Goal: Transaction & Acquisition: Purchase product/service

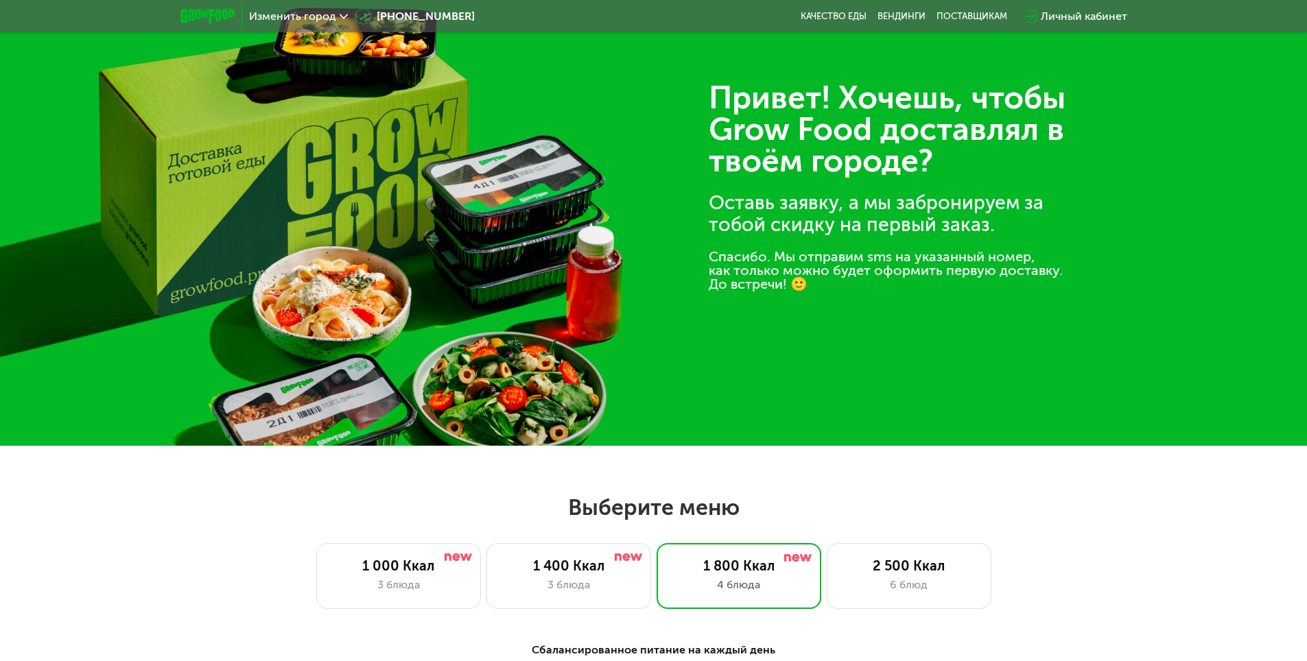
click at [279, 23] on div "Изменить город" at bounding box center [298, 16] width 113 height 25
click at [281, 18] on span "Изменить город" at bounding box center [292, 16] width 87 height 11
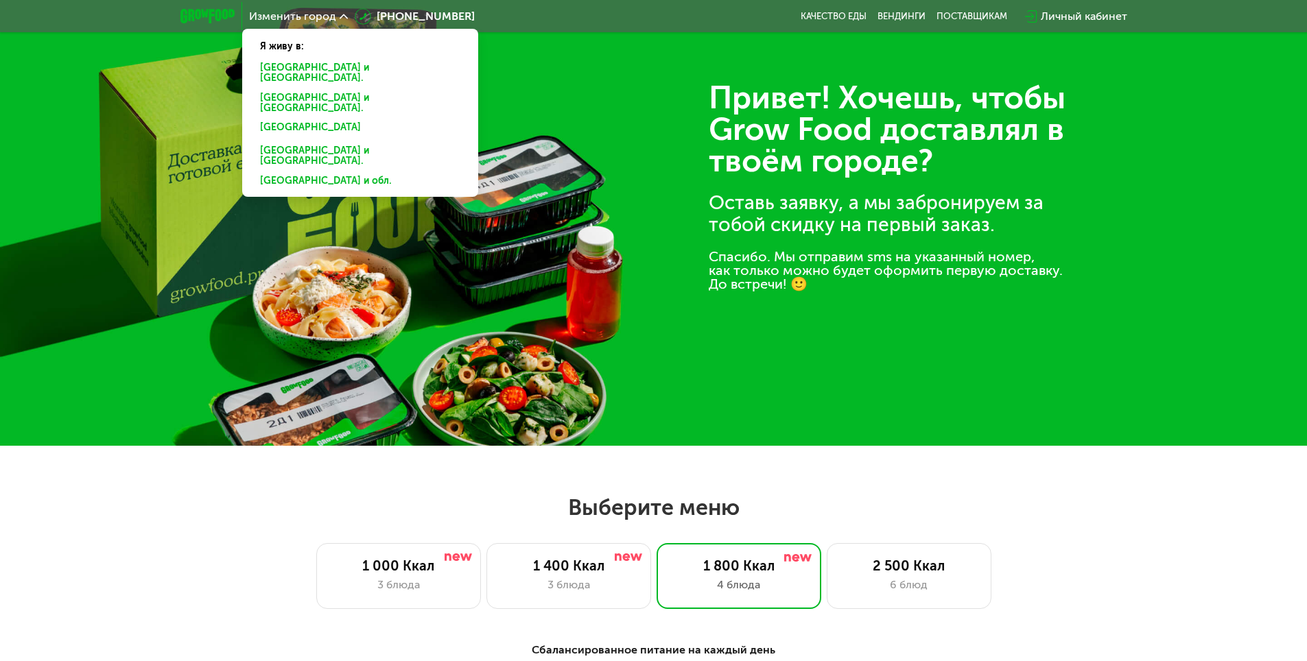
click at [295, 119] on div "[GEOGRAPHIC_DATA] и [GEOGRAPHIC_DATA]." at bounding box center [360, 130] width 220 height 22
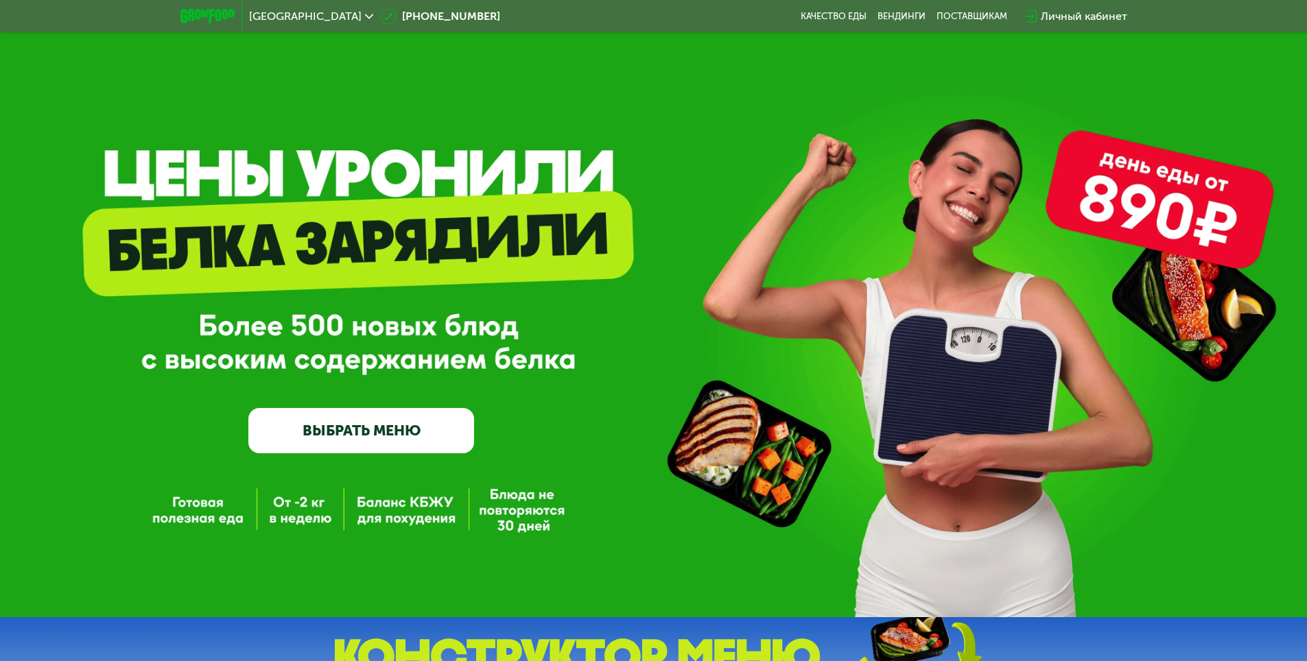
click at [420, 425] on link "ВЫБРАТЬ МЕНЮ" at bounding box center [361, 430] width 226 height 45
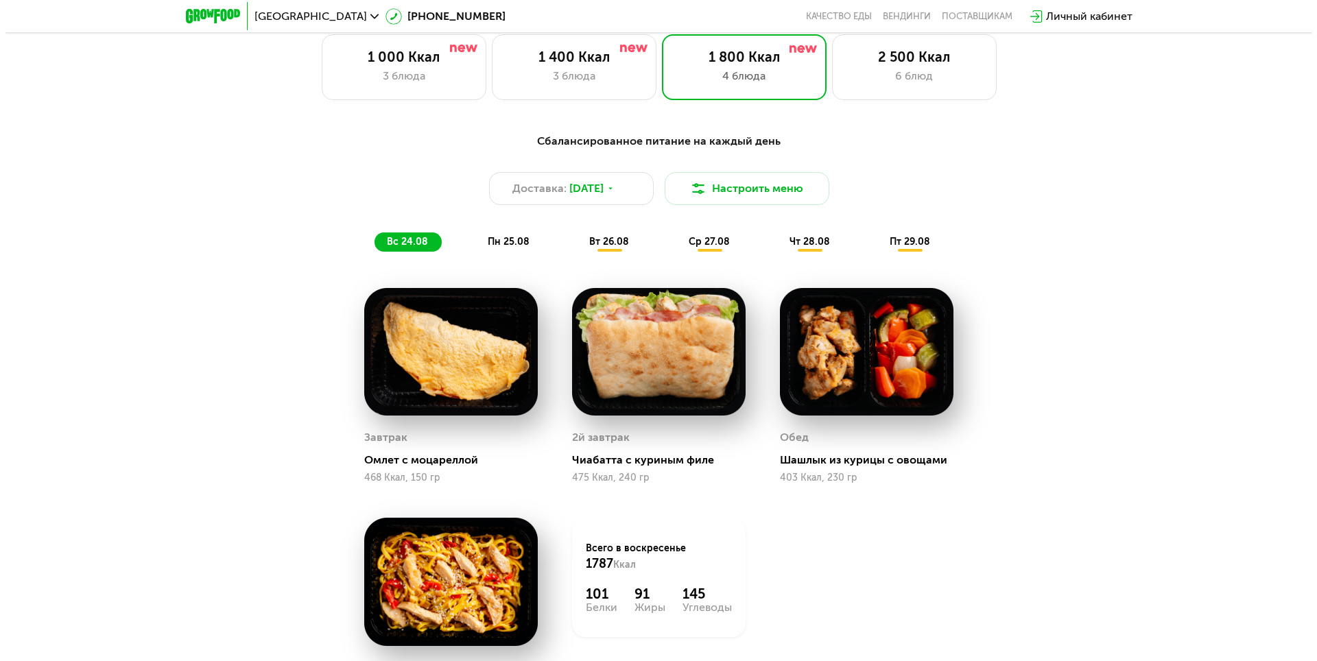
scroll to position [741, 0]
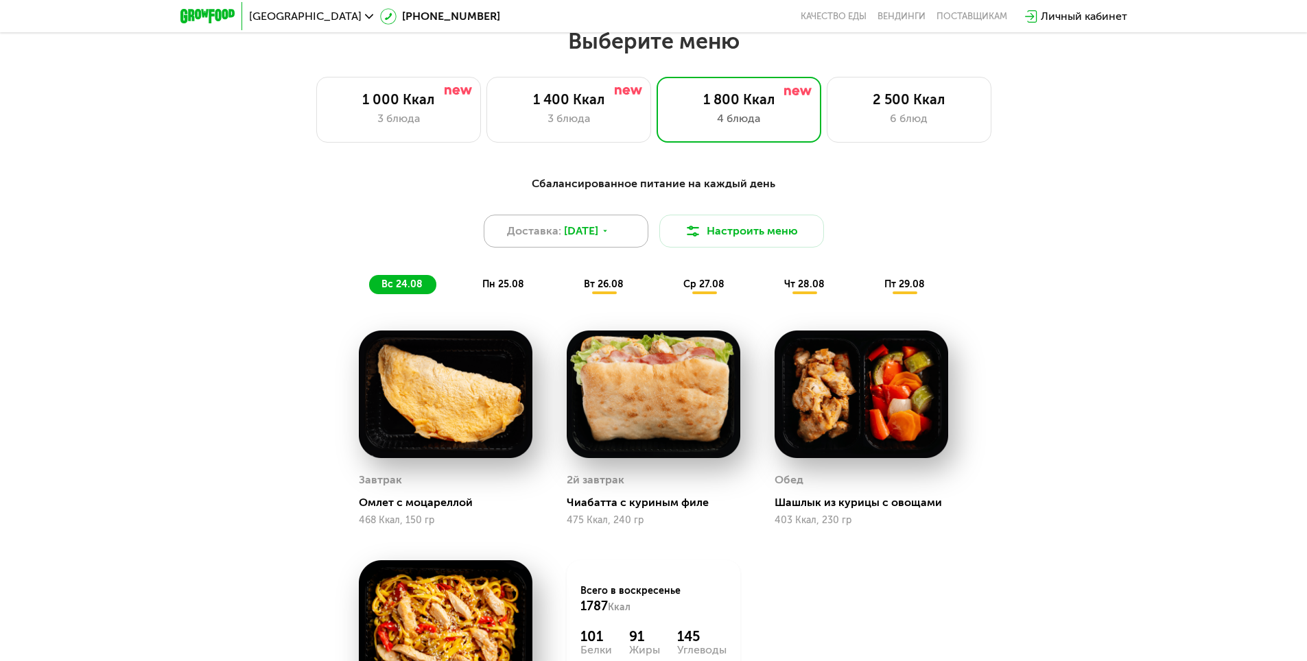
click at [598, 237] on span "[DATE]" at bounding box center [581, 231] width 34 height 16
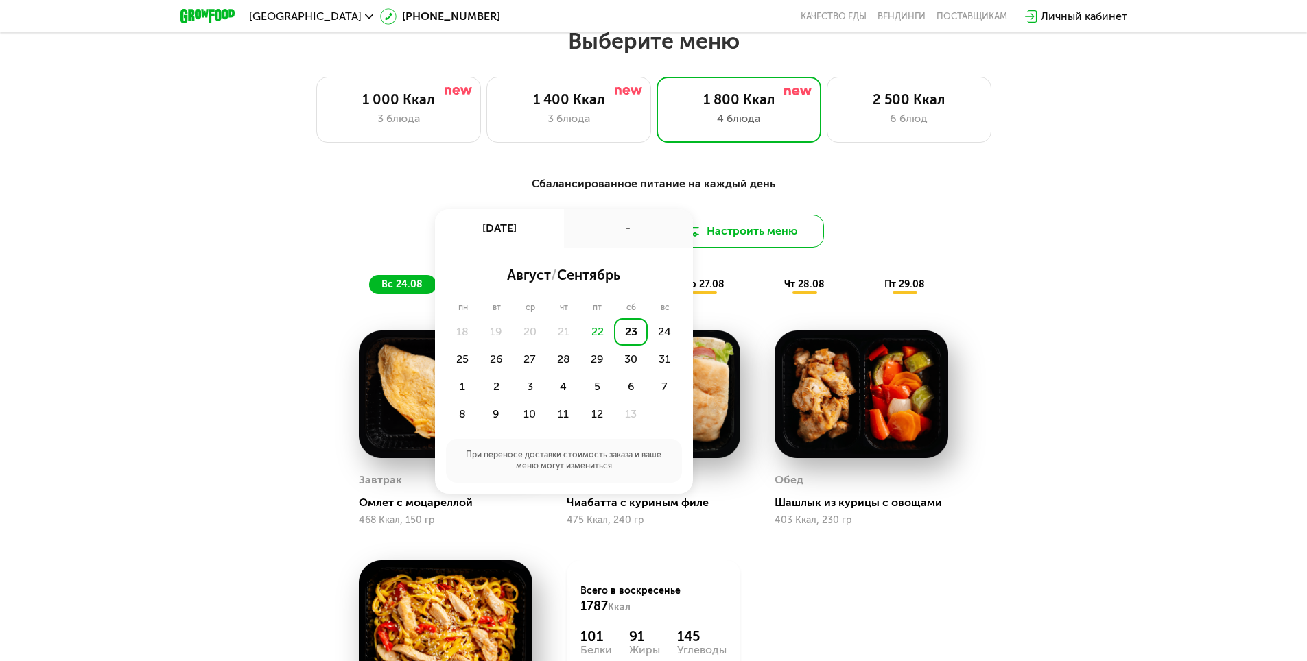
click at [727, 235] on button "Настроить меню" at bounding box center [741, 231] width 165 height 33
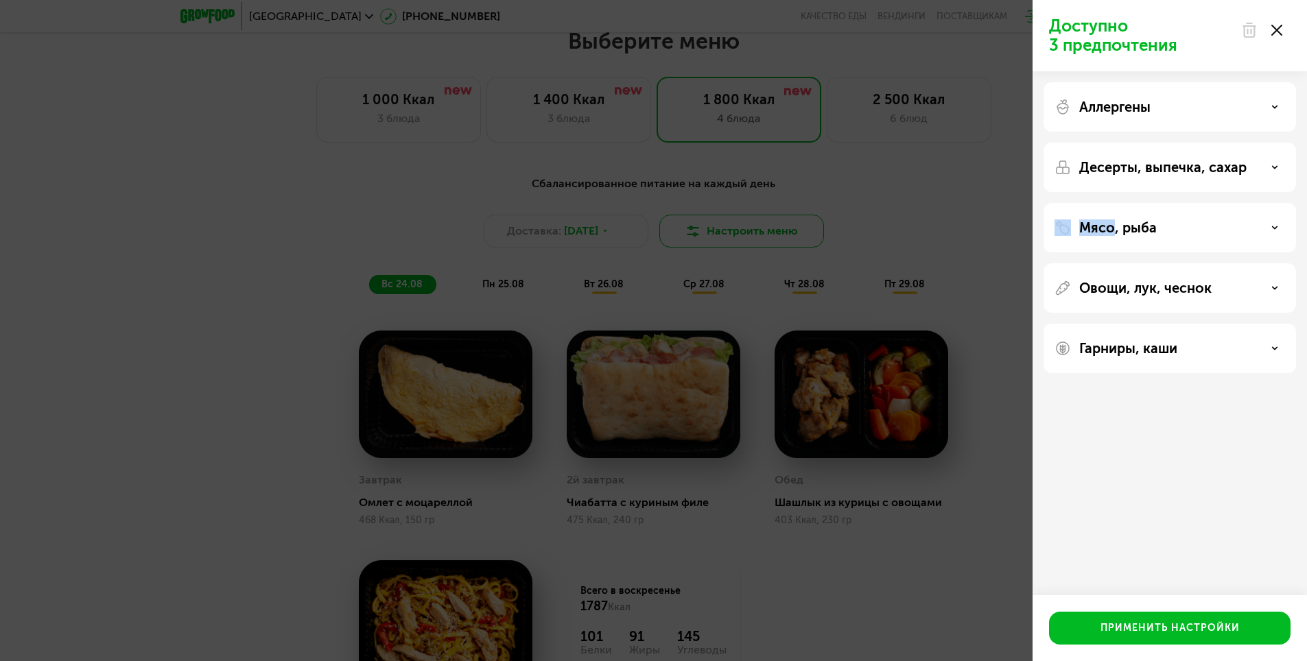
click at [727, 235] on div "Доступно 3 предпочтения Аллергены Десерты, выпечка, сахар Мясо, рыба Овощи, лук…" at bounding box center [653, 330] width 1307 height 661
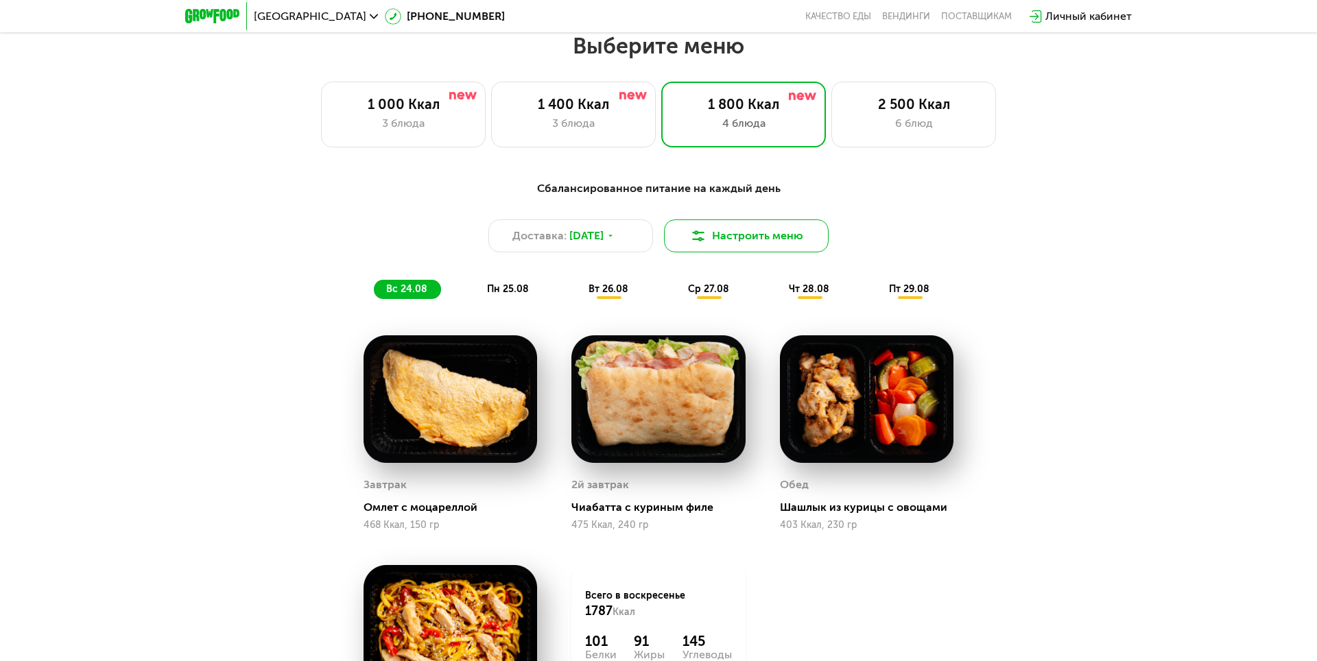
click at [727, 235] on button "Настроить меню" at bounding box center [746, 236] width 165 height 33
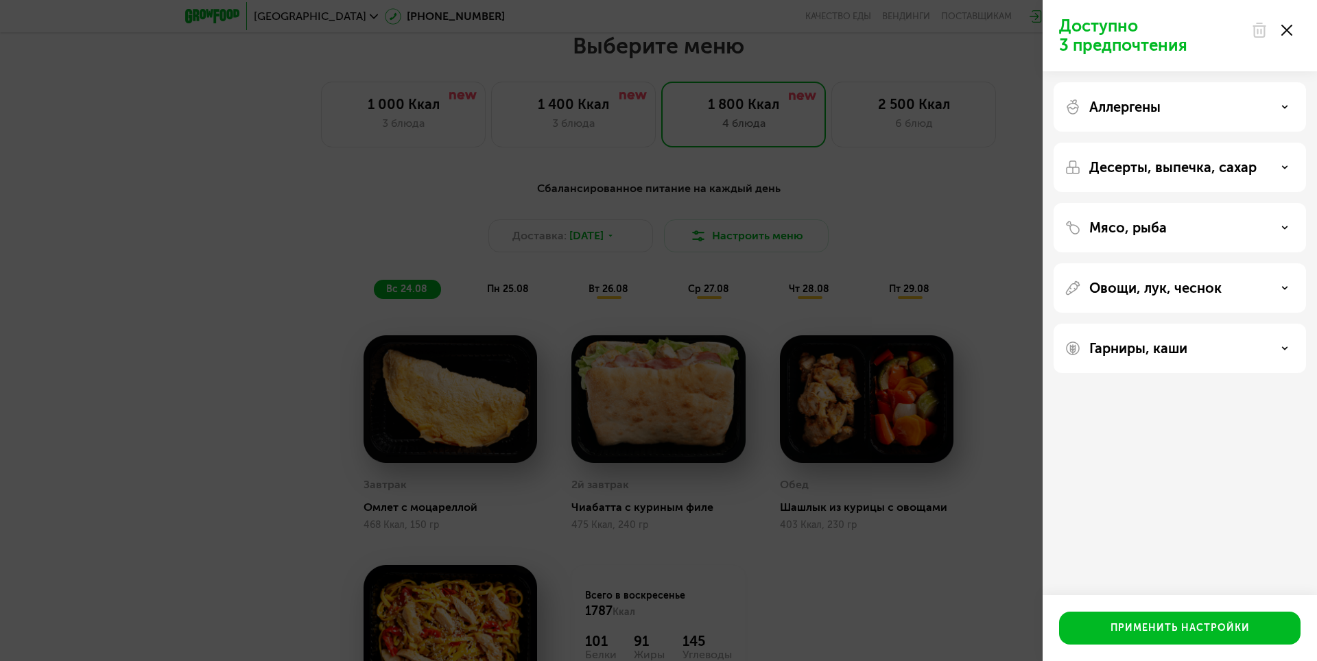
click at [1254, 107] on div "Аллергены" at bounding box center [1180, 107] width 231 height 16
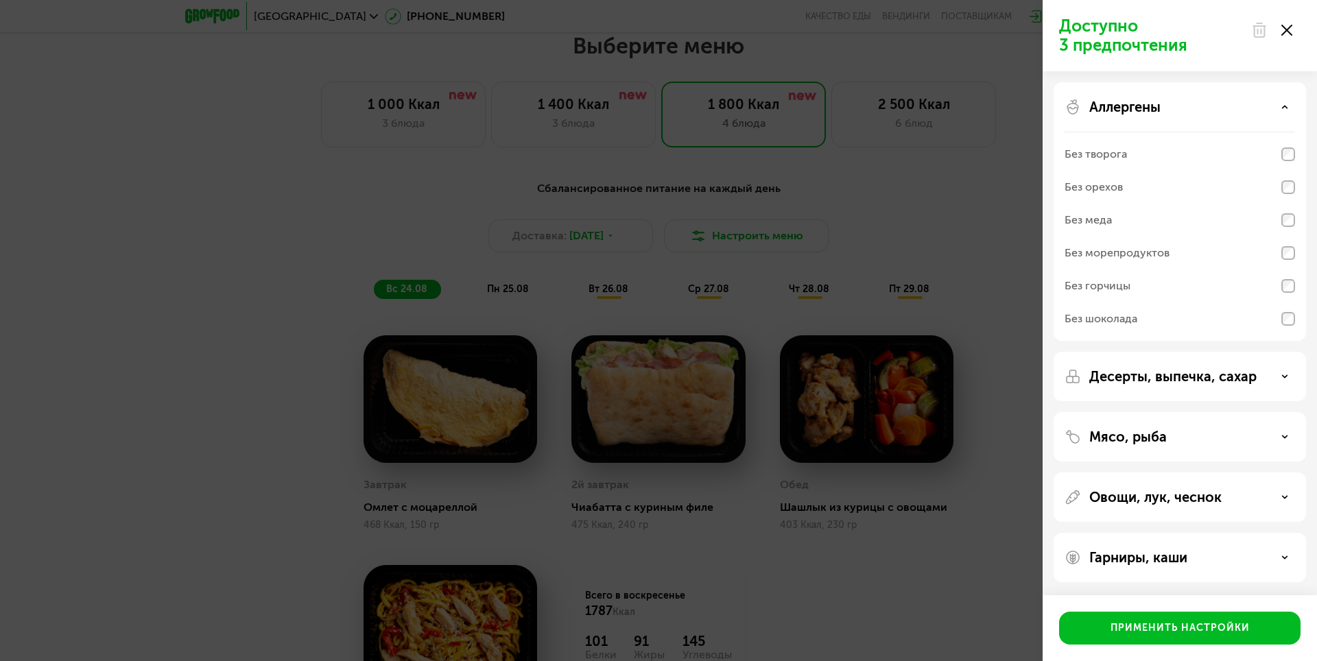
click at [1190, 352] on div "Аллергены Без творога Без орехов Без меда Без морепродуктов Без горчицы Без шок…" at bounding box center [1180, 376] width 253 height 49
click at [1243, 384] on p "Десерты, выпечка, сахар" at bounding box center [1173, 376] width 167 height 16
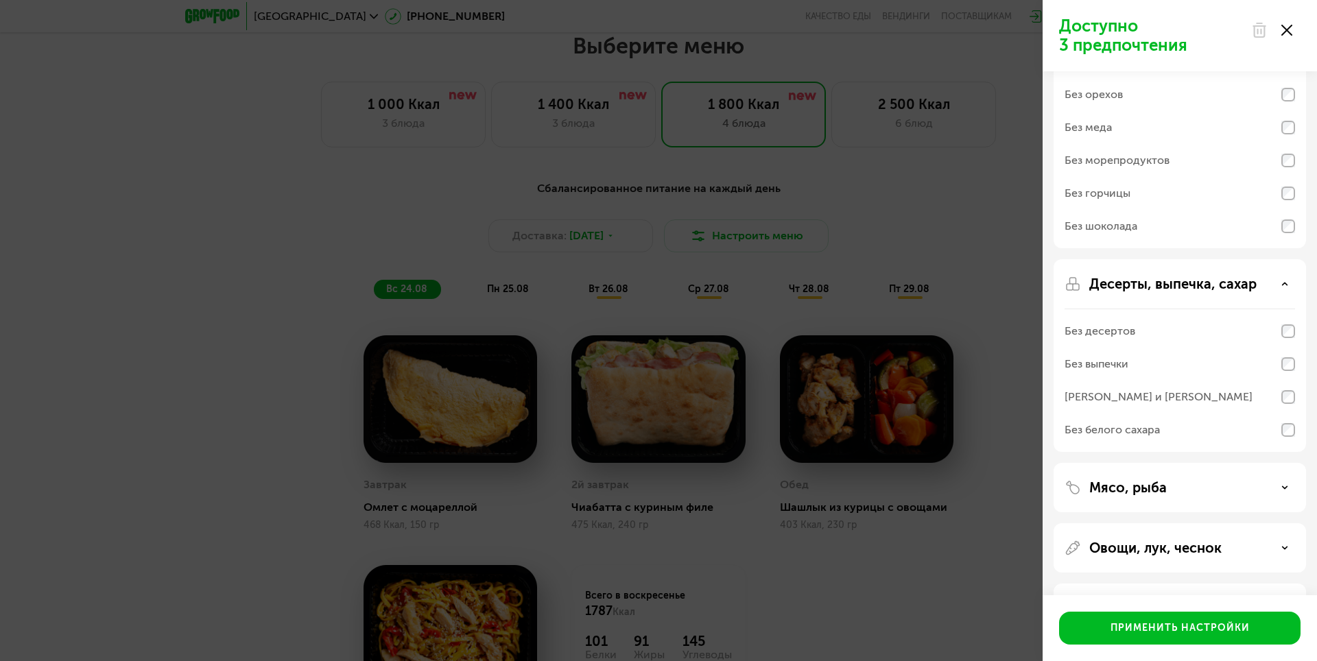
scroll to position [144, 0]
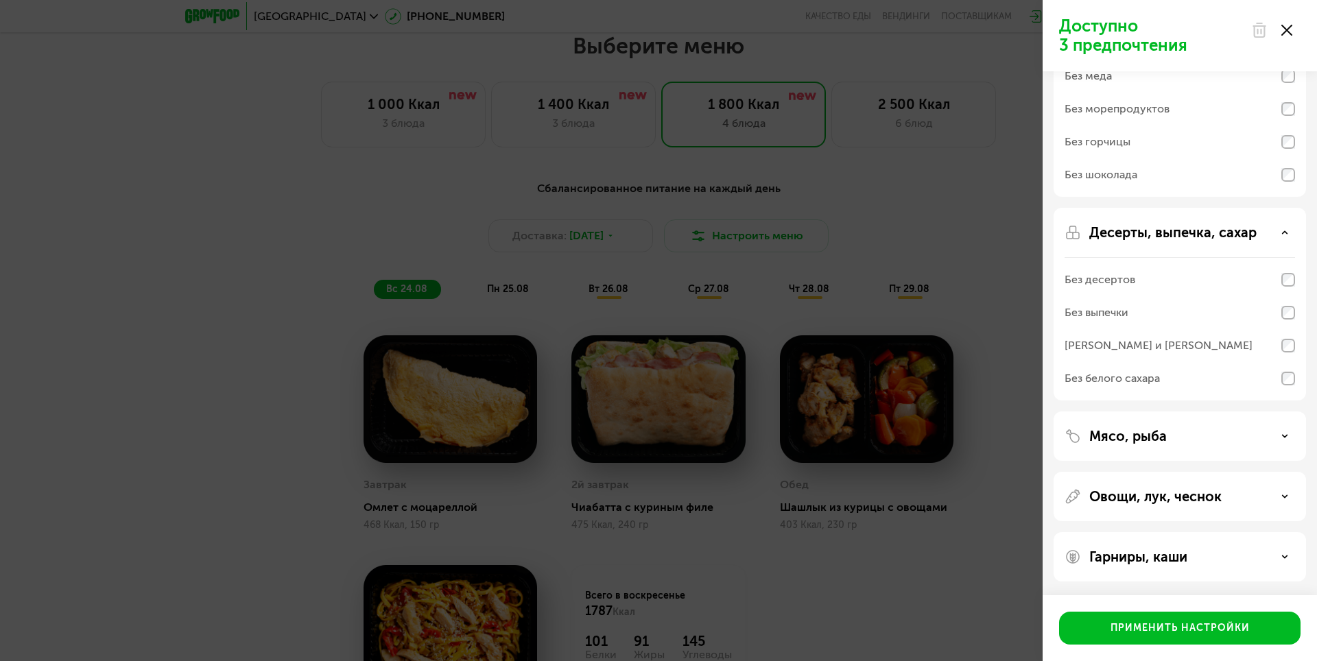
click at [1193, 432] on div "Мясо, рыба" at bounding box center [1180, 436] width 231 height 16
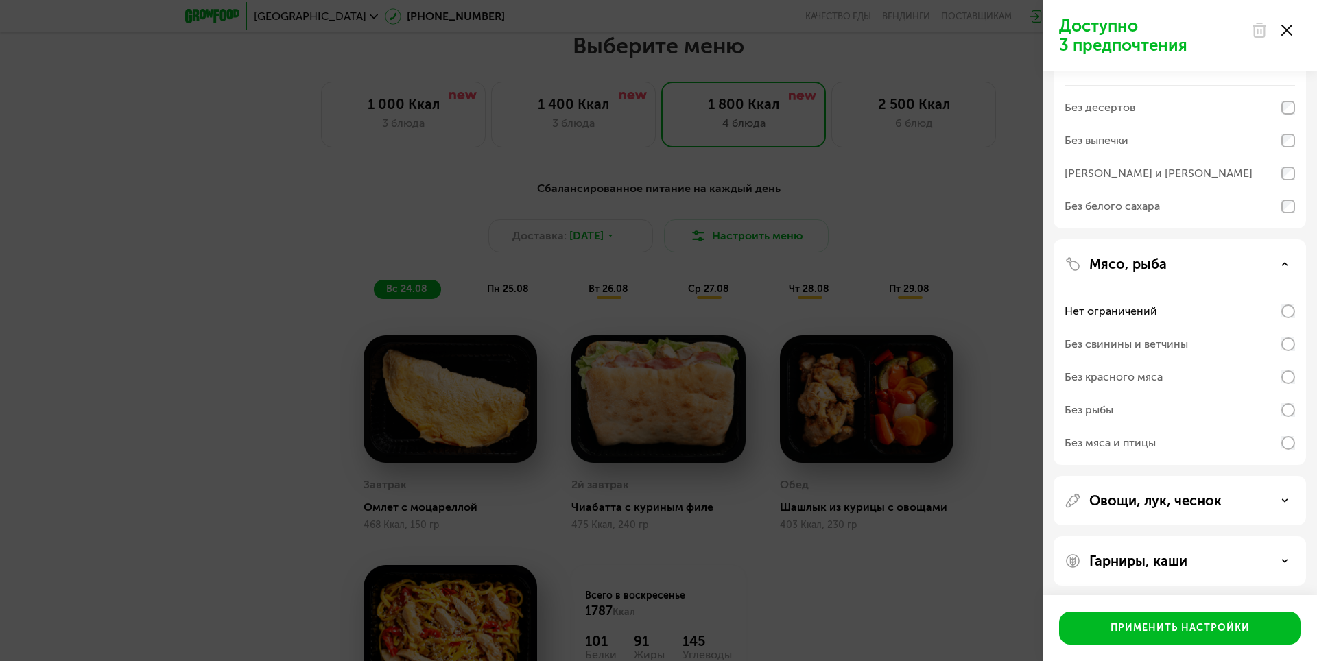
scroll to position [320, 0]
click at [1174, 496] on p "Овощи, лук, чеснок" at bounding box center [1156, 497] width 132 height 16
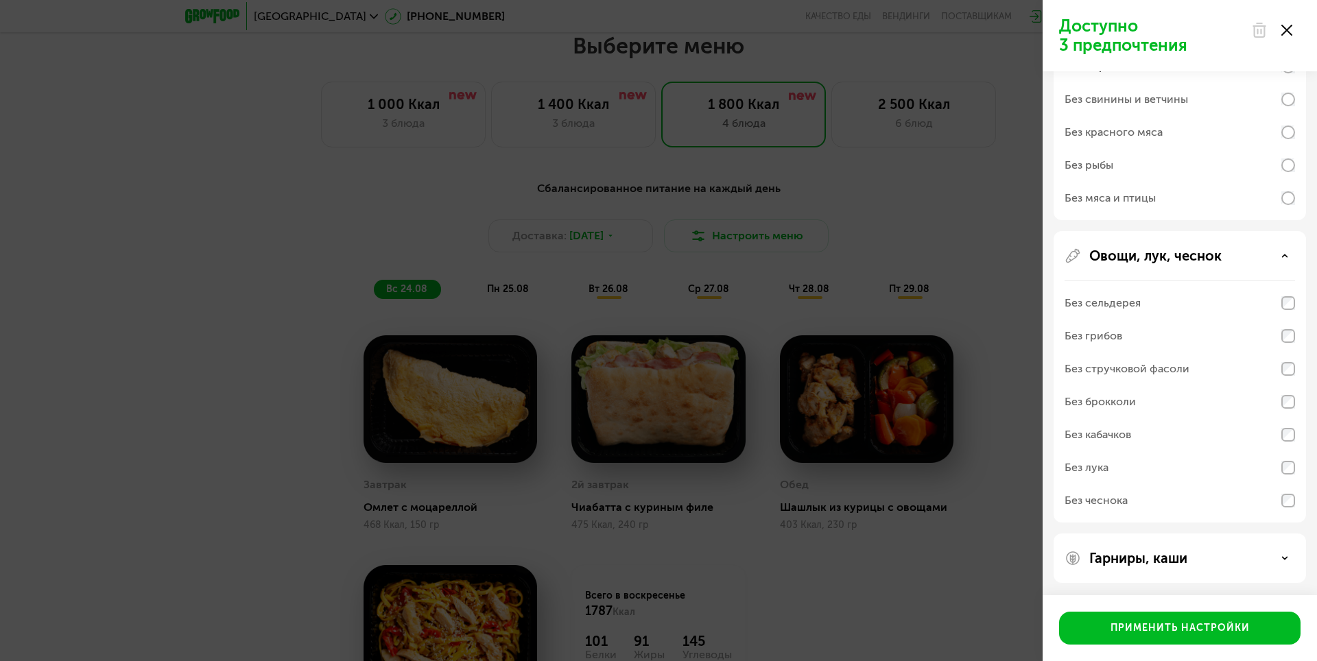
scroll to position [563, 0]
click at [1182, 549] on p "Гарниры, каши" at bounding box center [1139, 557] width 98 height 16
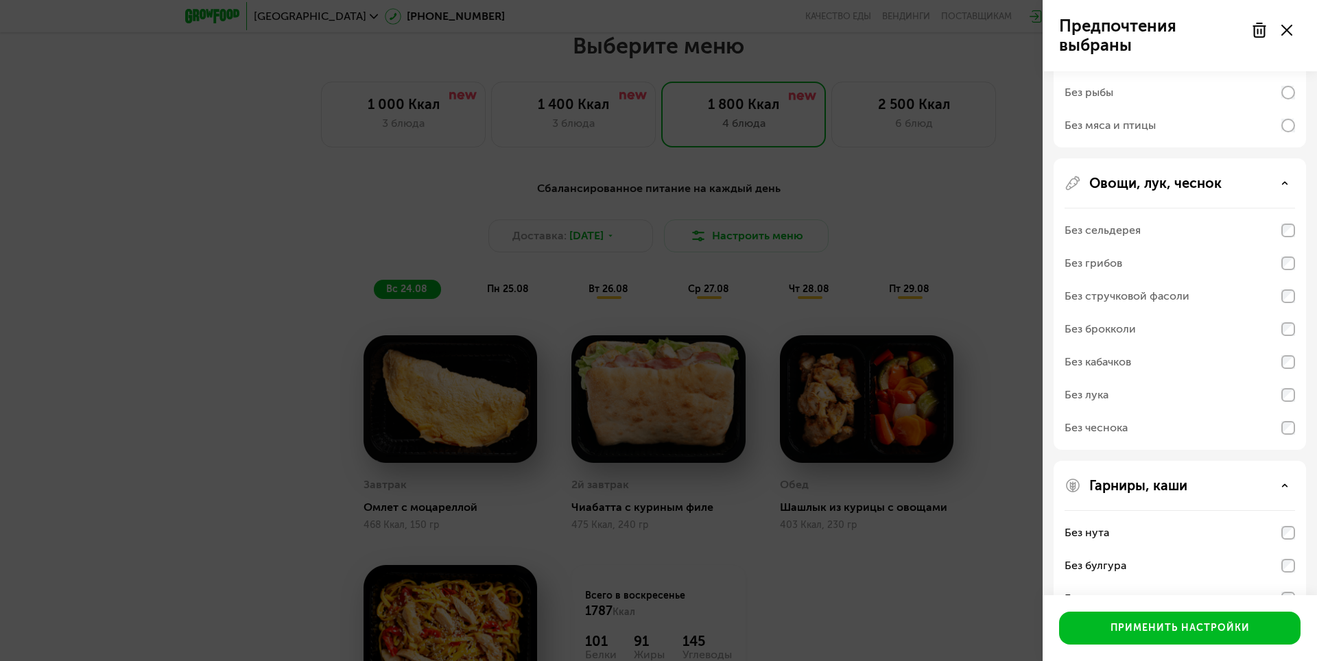
scroll to position [602, 0]
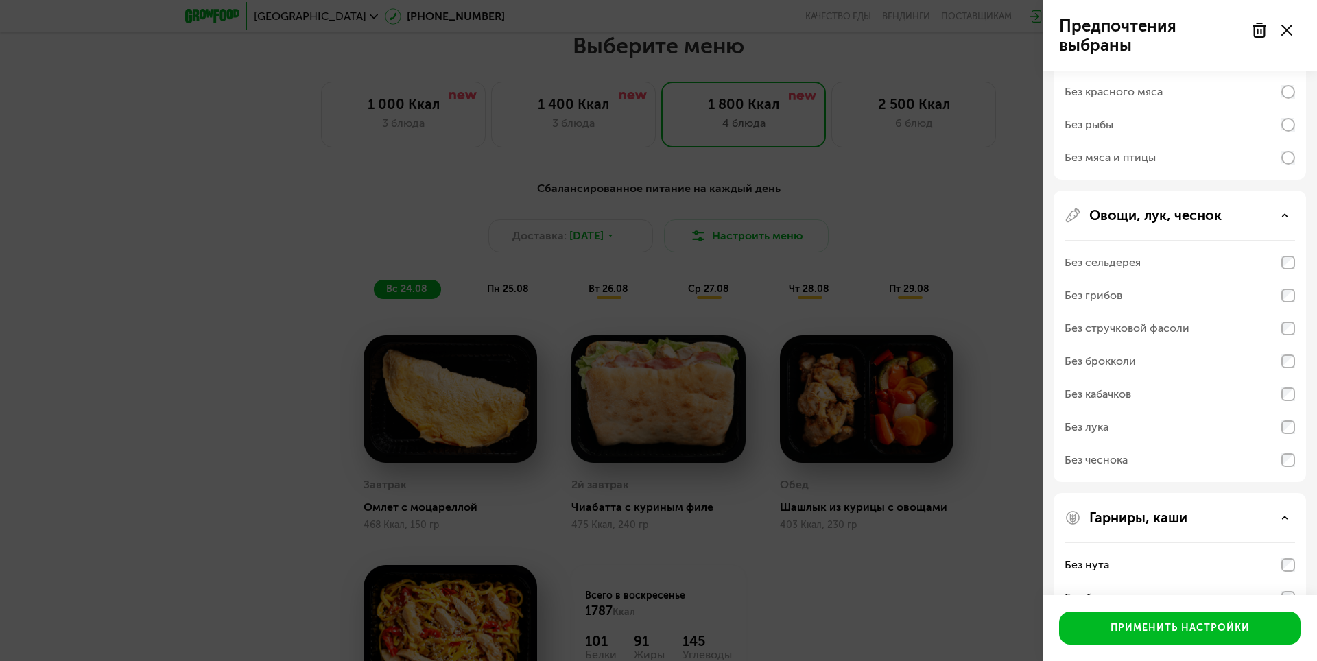
click at [1263, 329] on div "Без стручковой фасоли" at bounding box center [1180, 328] width 231 height 33
click at [1173, 332] on div "Без стручковой фасоли" at bounding box center [1127, 328] width 125 height 16
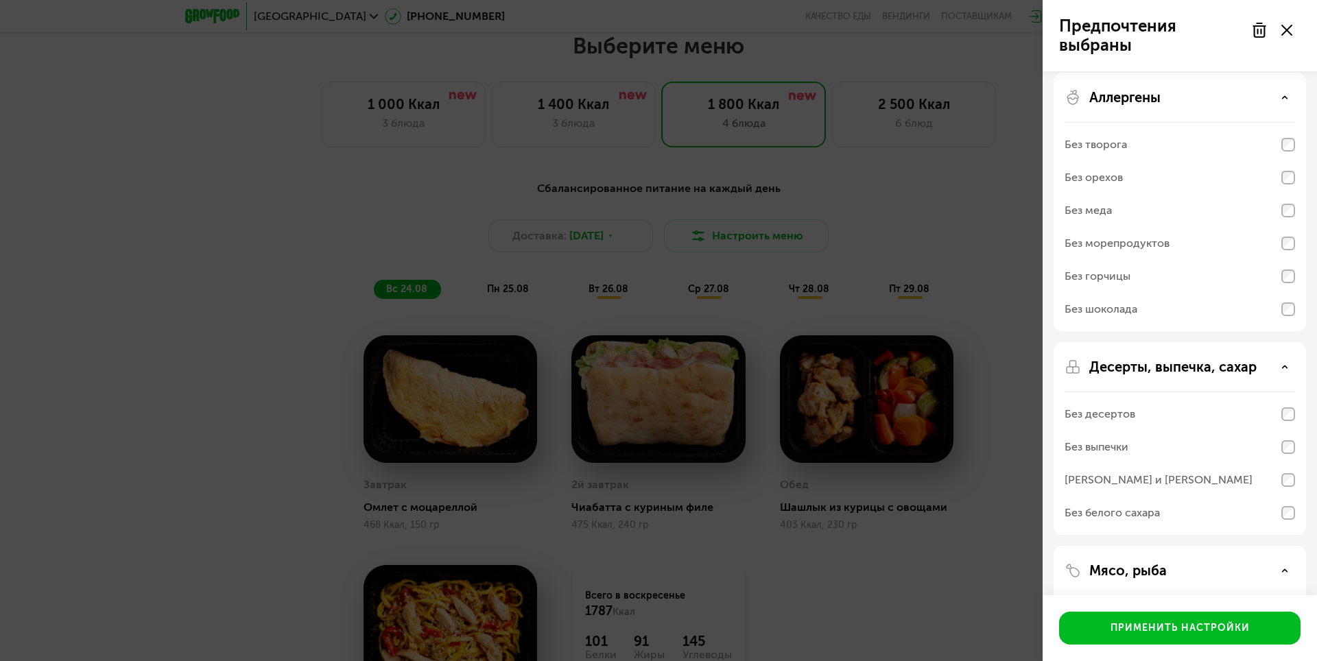
scroll to position [0, 0]
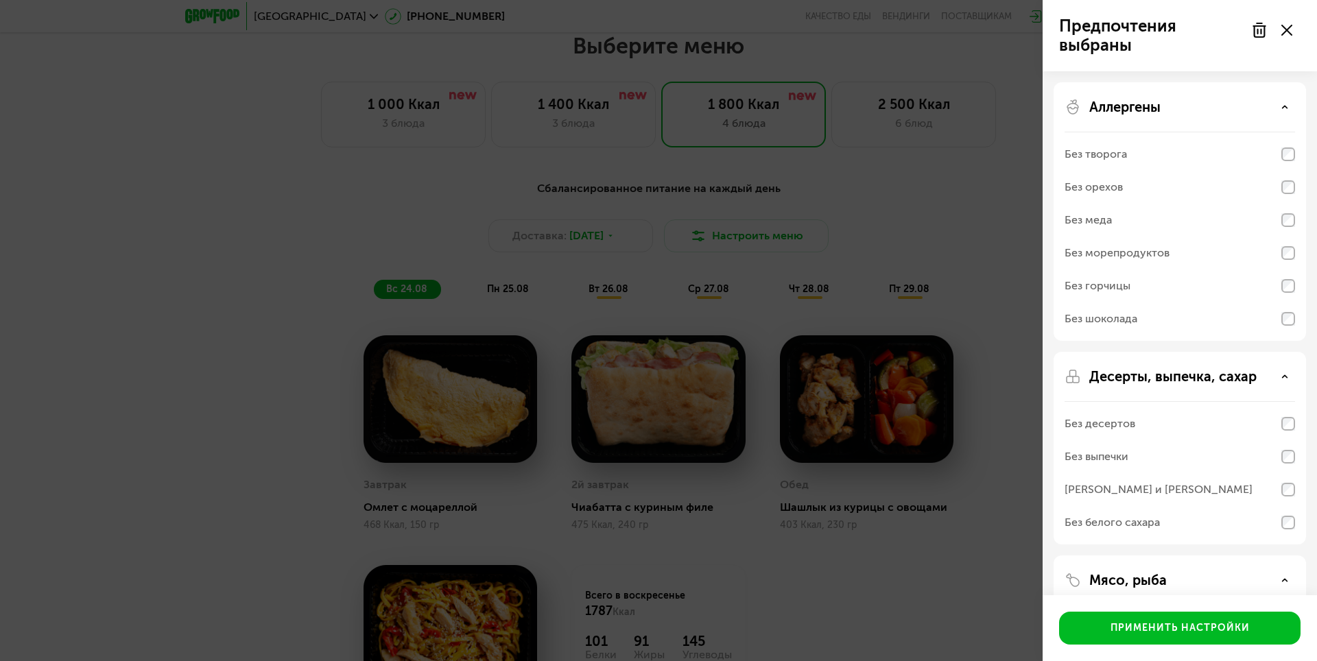
click at [1155, 106] on p "Аллергены" at bounding box center [1125, 107] width 71 height 16
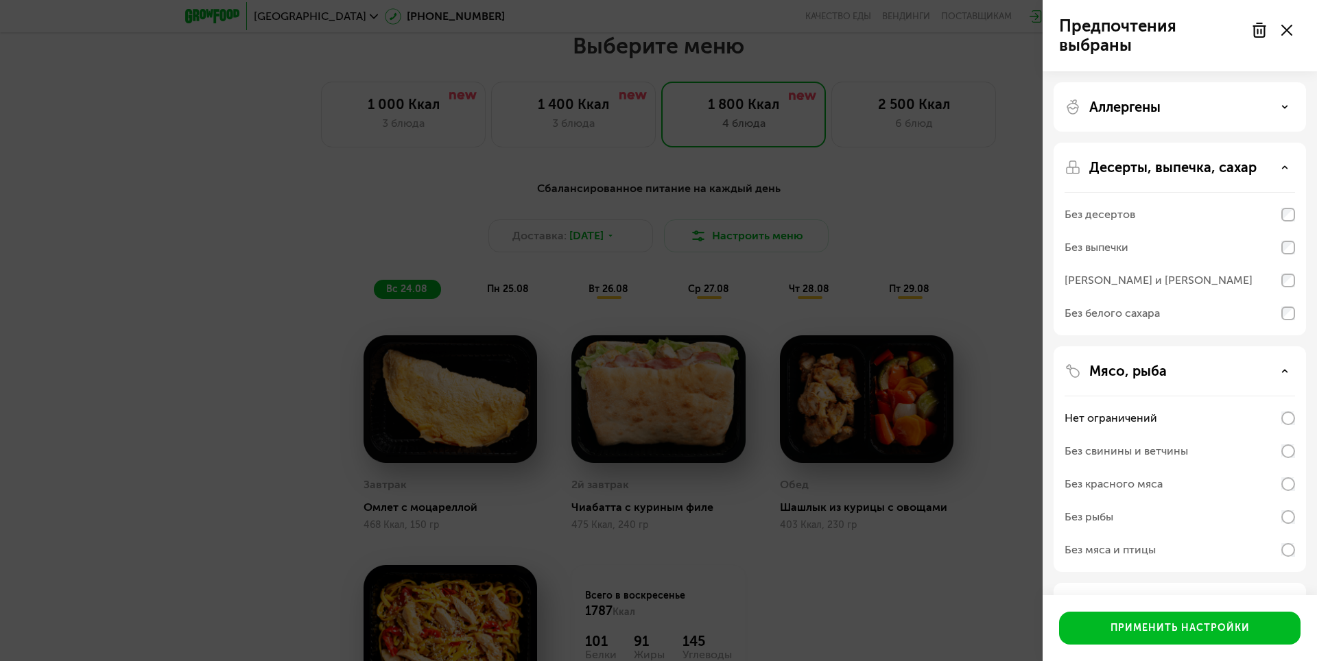
click at [1144, 165] on p "Десерты, выпечка, сахар" at bounding box center [1173, 167] width 167 height 16
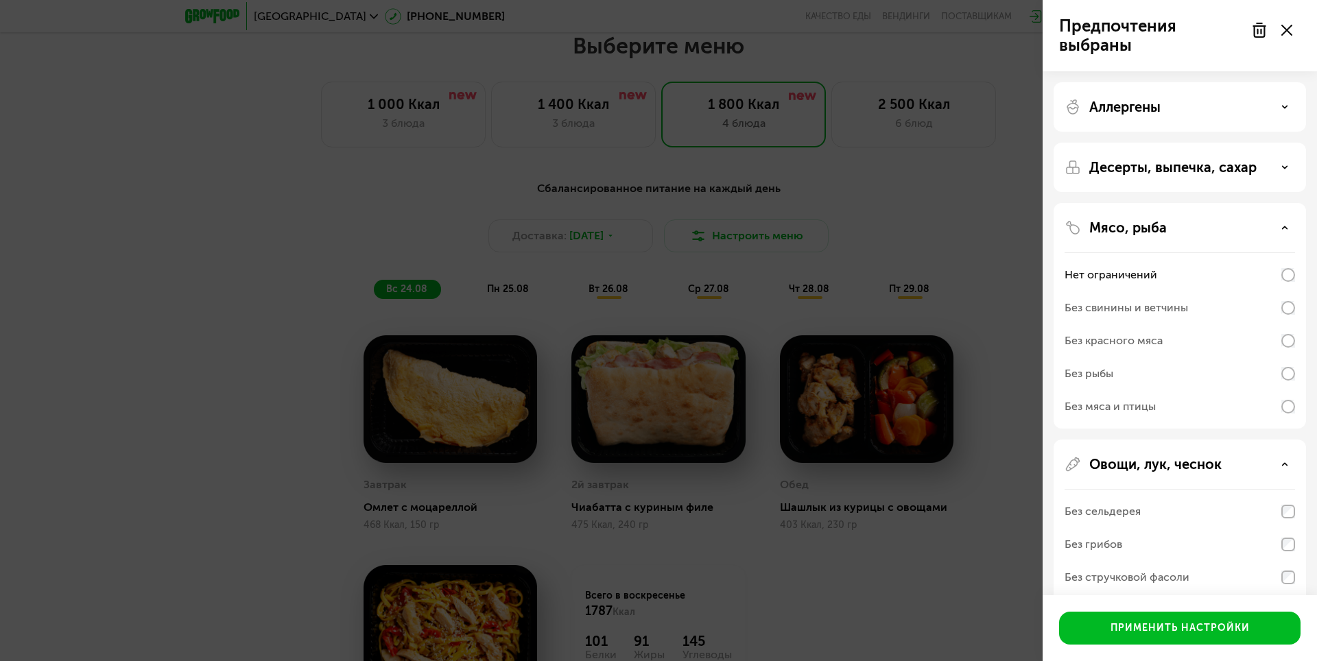
click at [1141, 226] on p "Мясо, рыба" at bounding box center [1129, 228] width 78 height 16
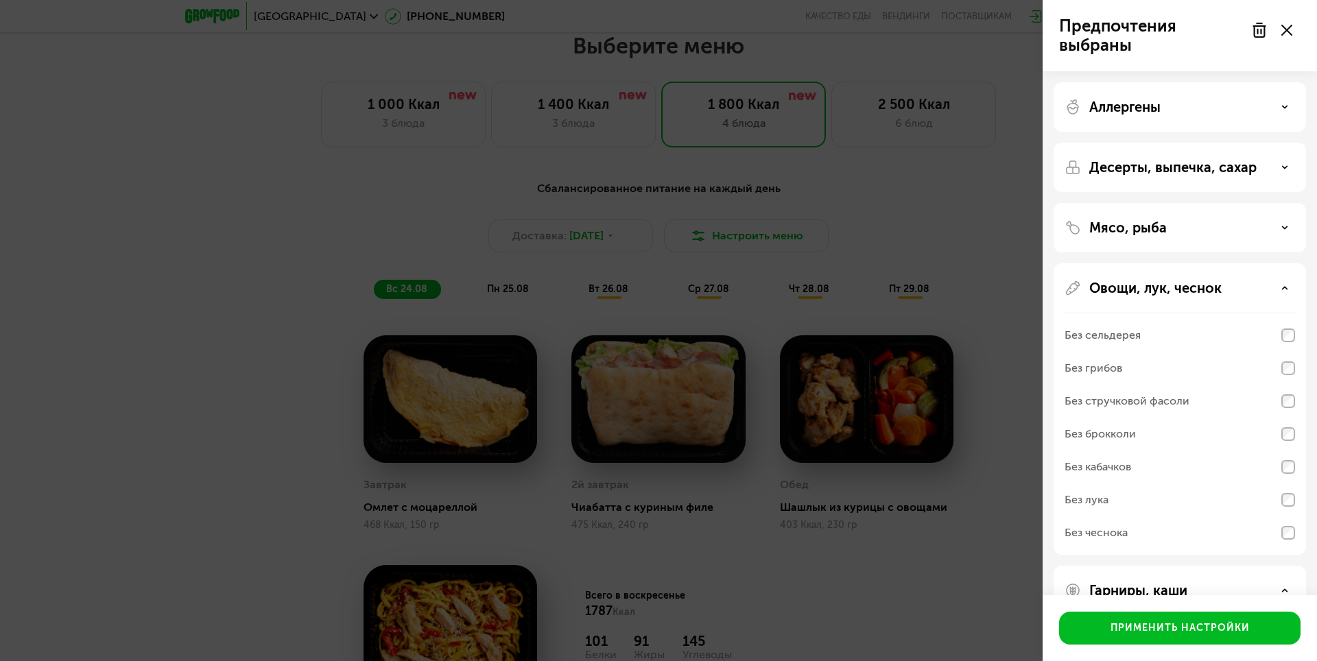
click at [1105, 333] on div "Без сельдерея" at bounding box center [1103, 335] width 76 height 16
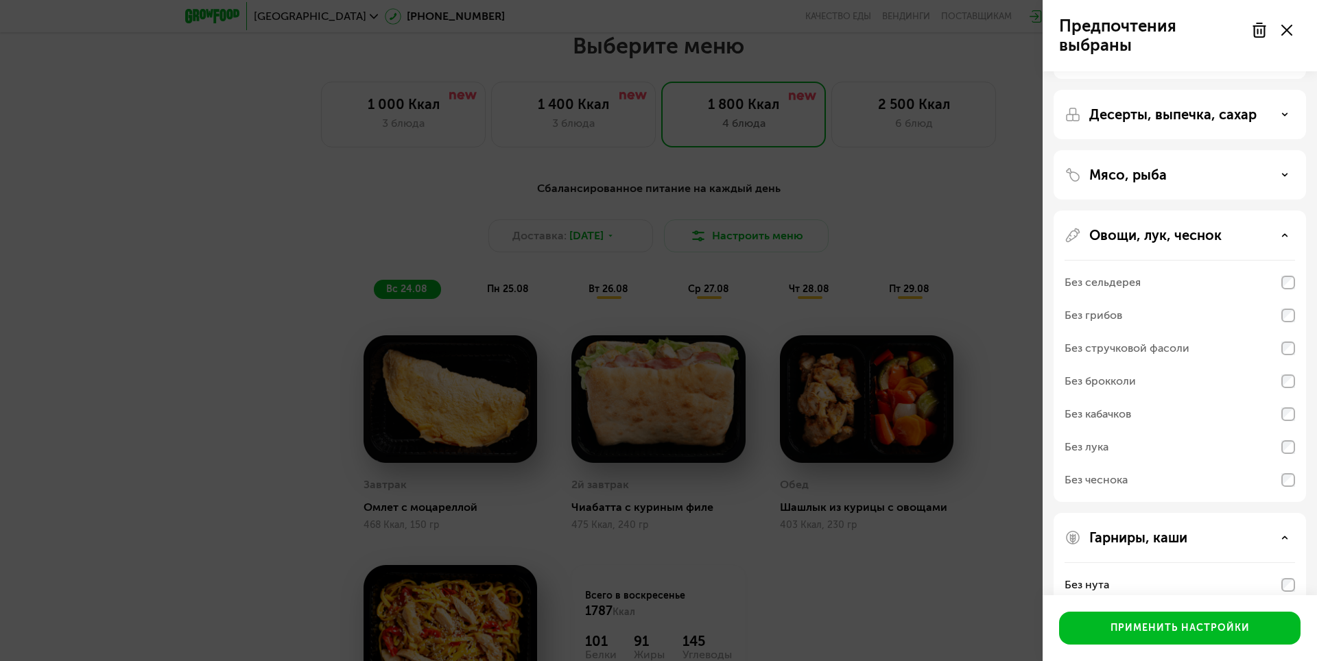
scroll to position [210, 0]
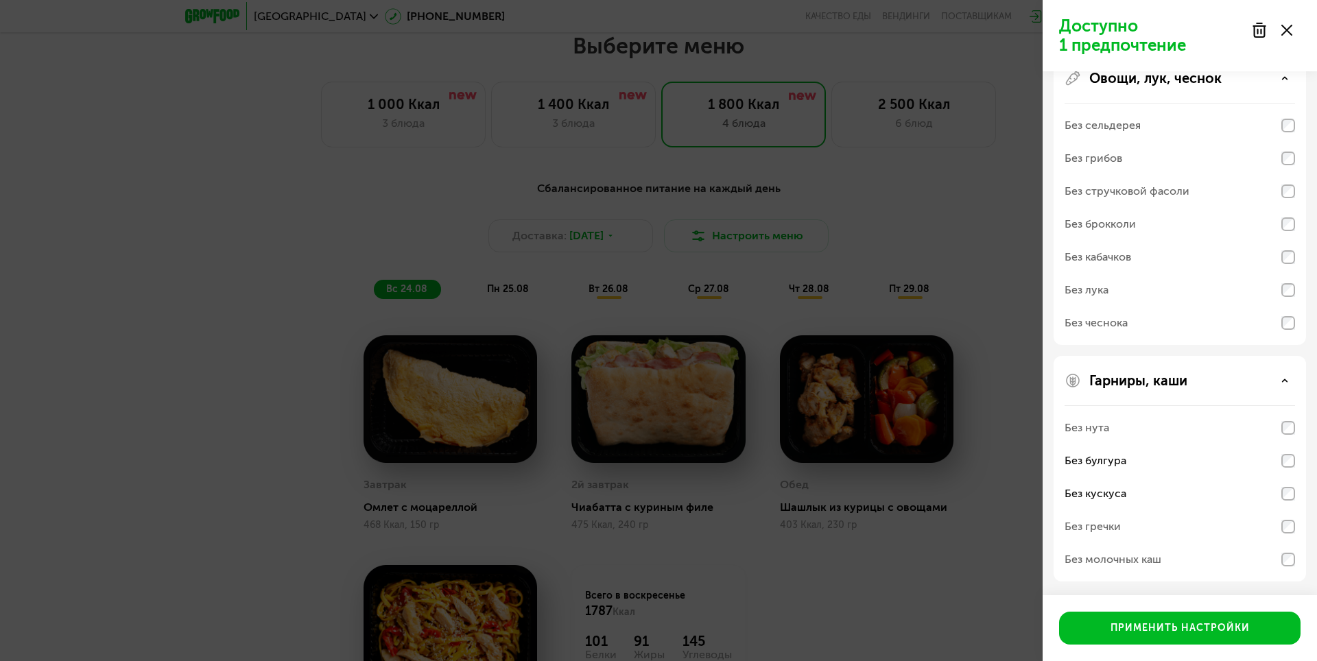
click at [1291, 478] on div "Без булгура" at bounding box center [1180, 494] width 231 height 33
click at [1293, 484] on div "Без кускуса" at bounding box center [1180, 494] width 231 height 33
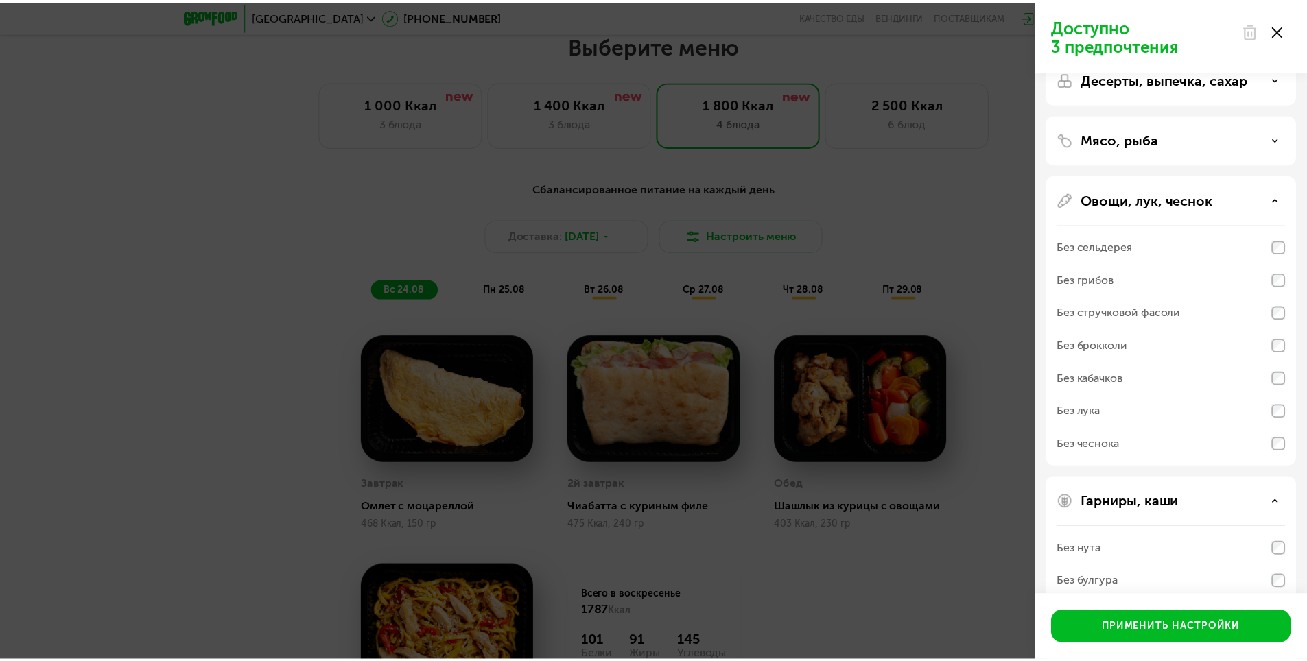
scroll to position [0, 0]
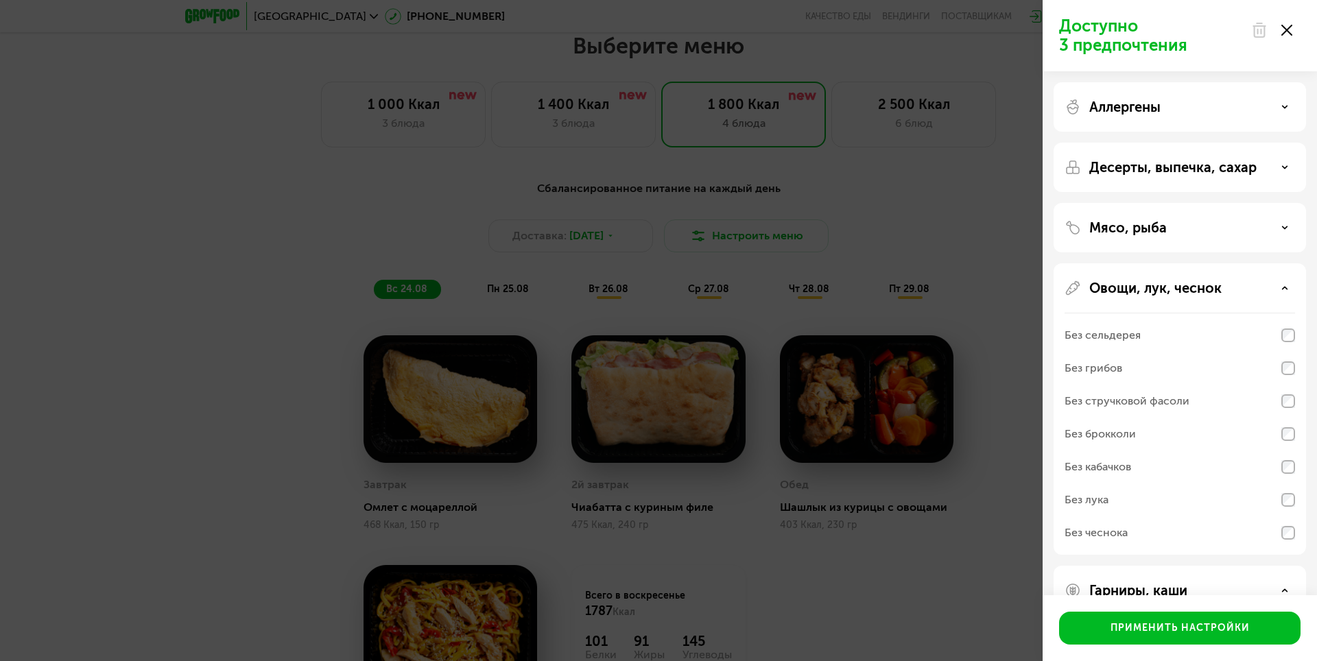
click at [1282, 294] on div "Овощи, лук, чеснок" at bounding box center [1180, 288] width 231 height 16
click at [1251, 356] on div "Гарниры, каши" at bounding box center [1180, 348] width 231 height 16
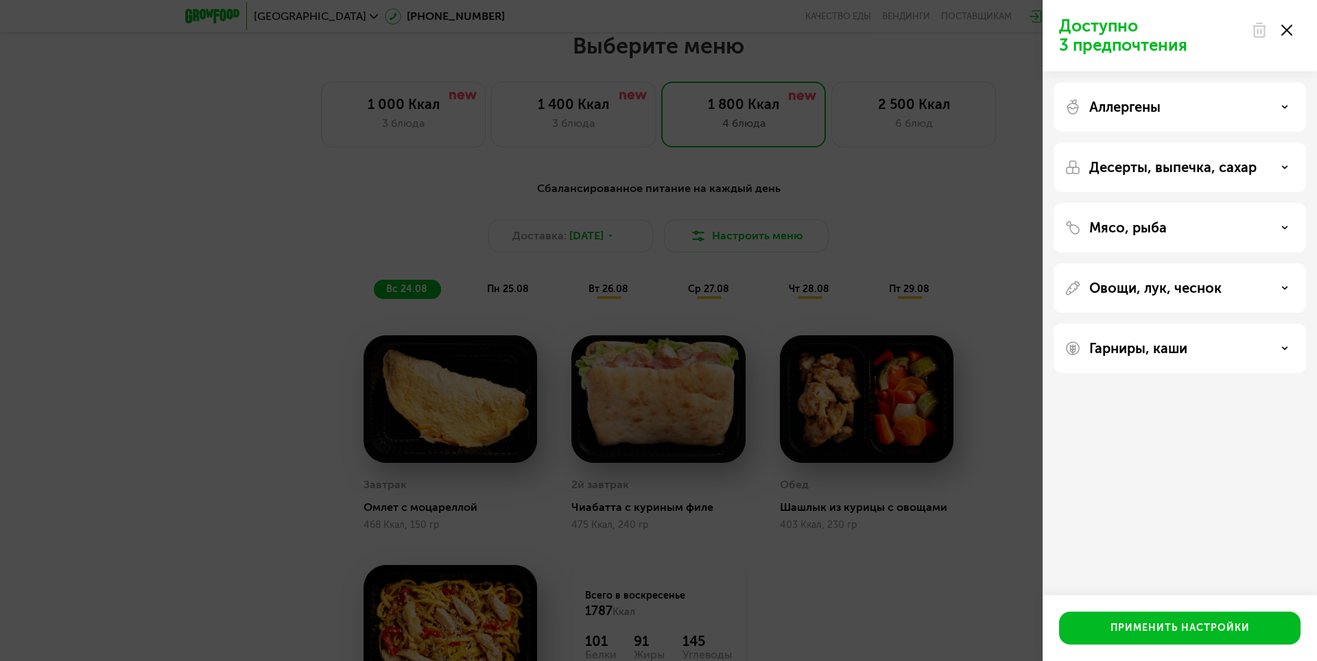
click at [1280, 35] on div at bounding box center [1272, 29] width 58 height 27
click at [1287, 29] on use at bounding box center [1287, 30] width 11 height 11
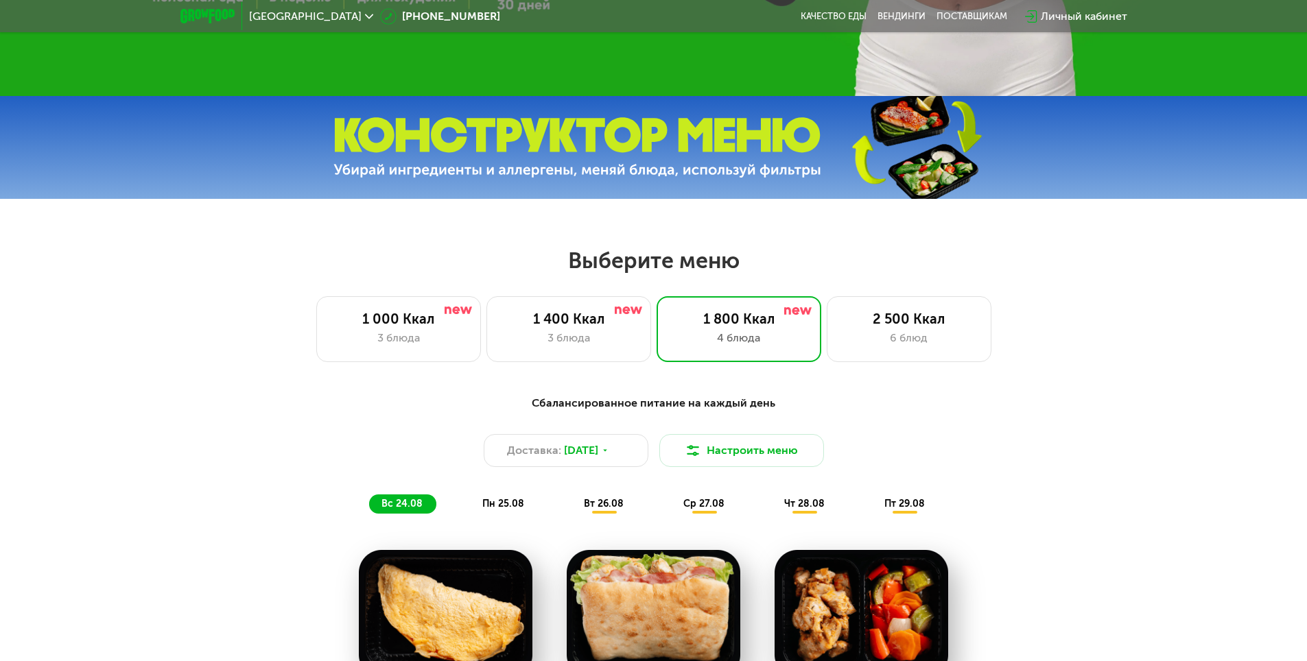
scroll to position [398, 0]
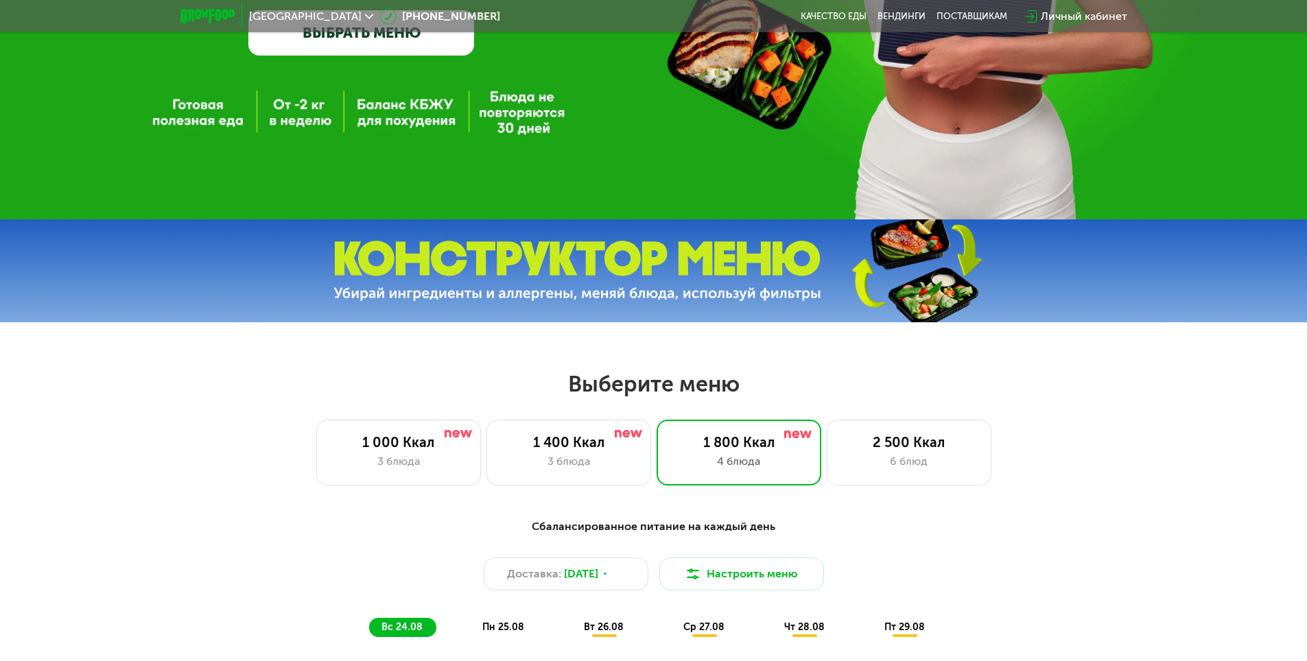
click at [375, 47] on link "ВЫБРАТЬ МЕНЮ" at bounding box center [361, 32] width 226 height 45
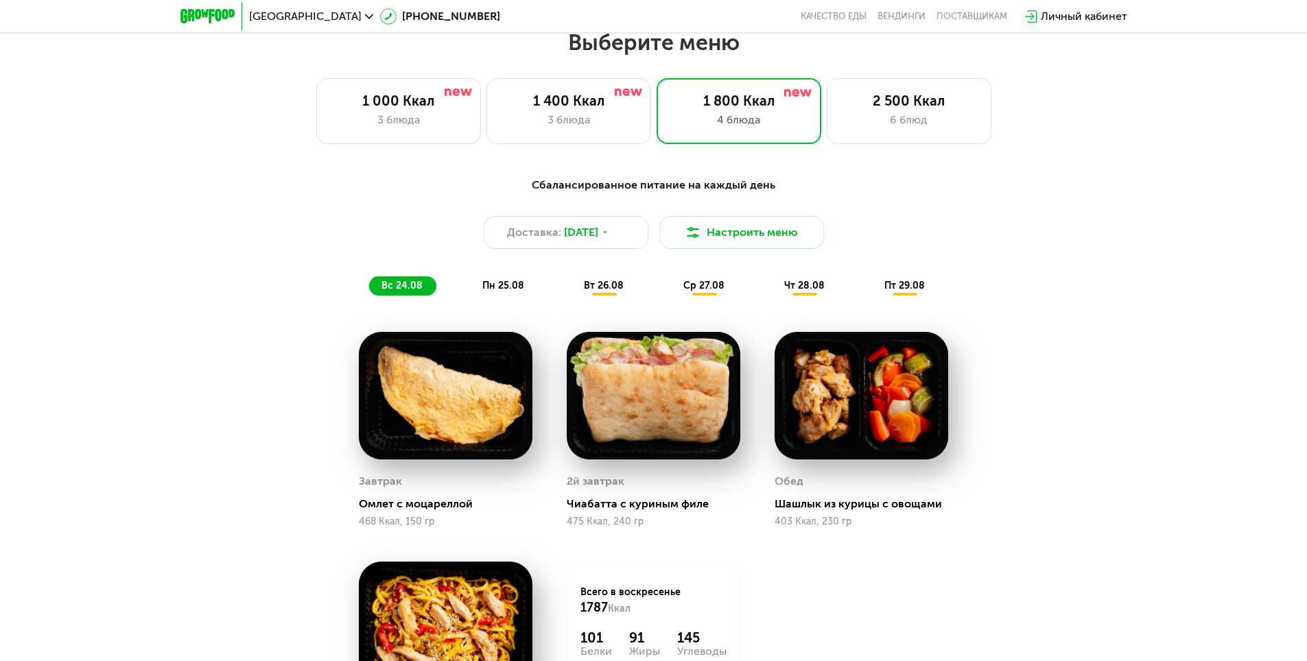
scroll to position [741, 0]
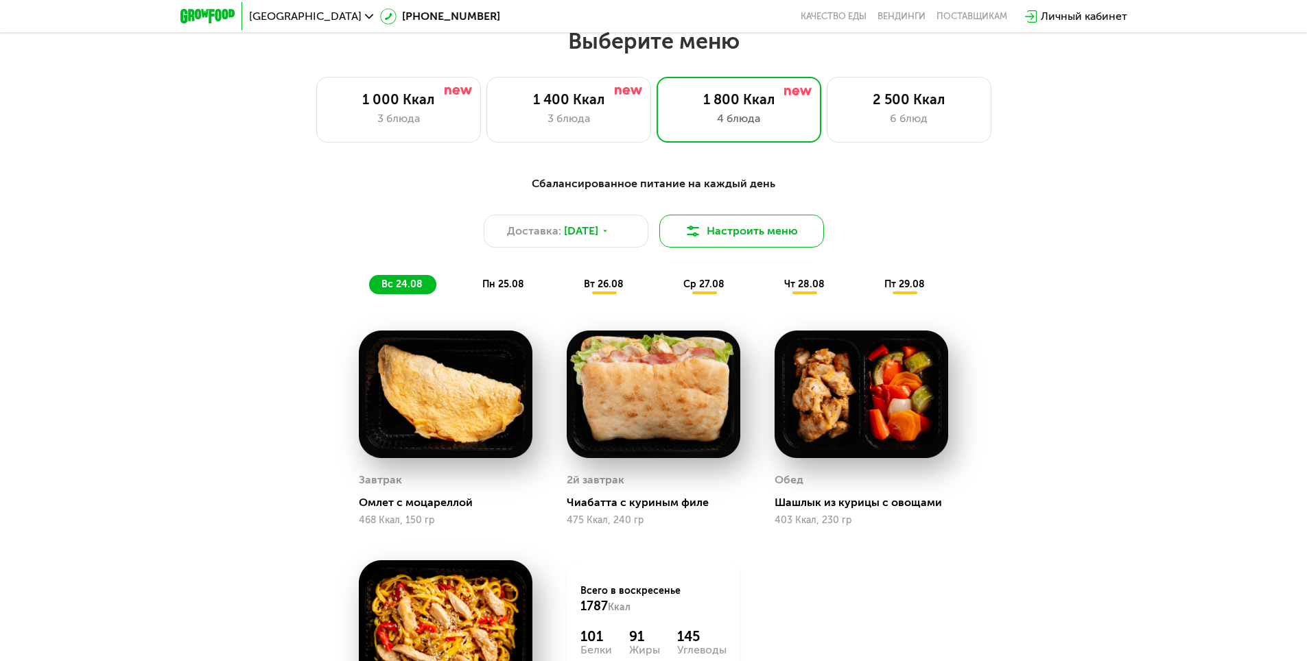
click at [699, 237] on img at bounding box center [693, 231] width 16 height 16
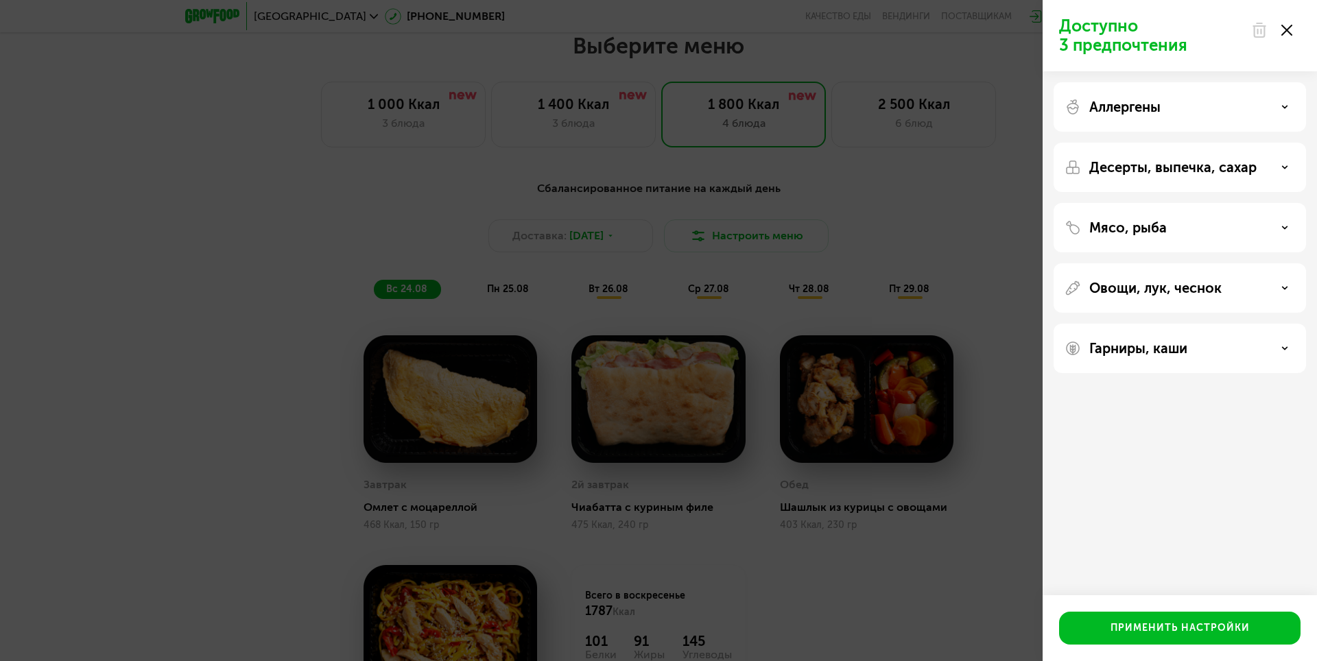
click at [1188, 287] on p "Овощи, лук, чеснок" at bounding box center [1156, 288] width 132 height 16
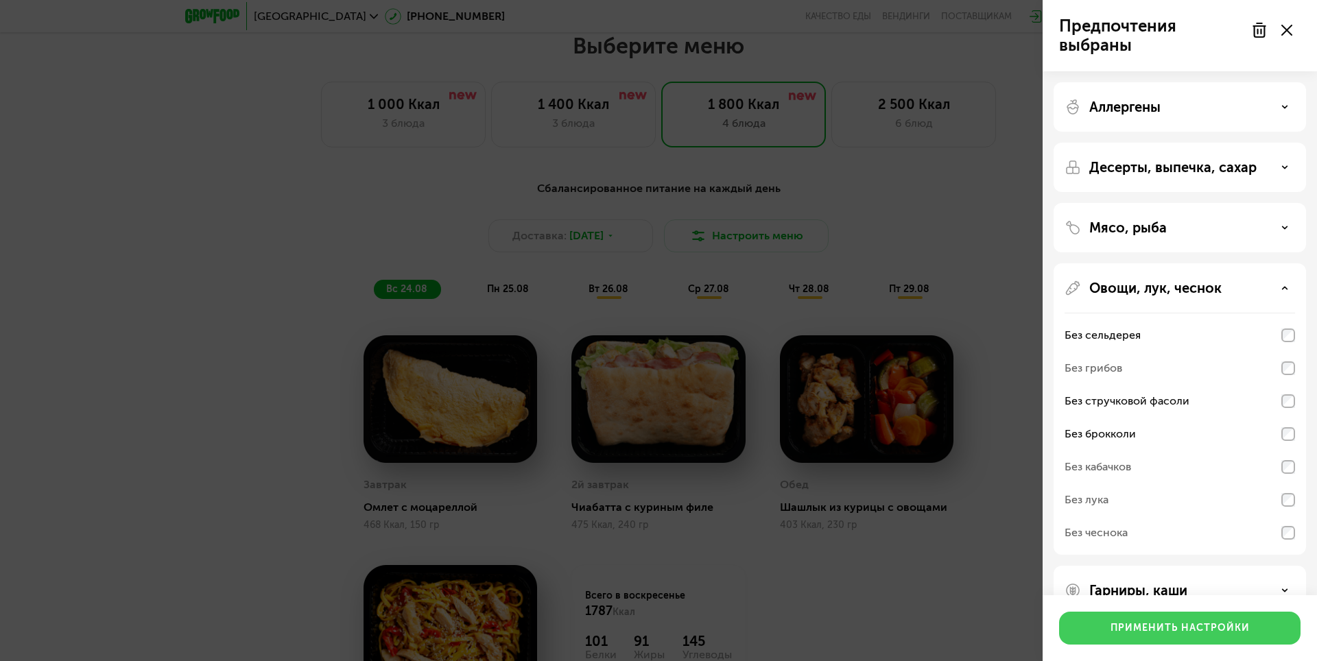
click at [1213, 626] on div "Применить настройки" at bounding box center [1180, 629] width 139 height 14
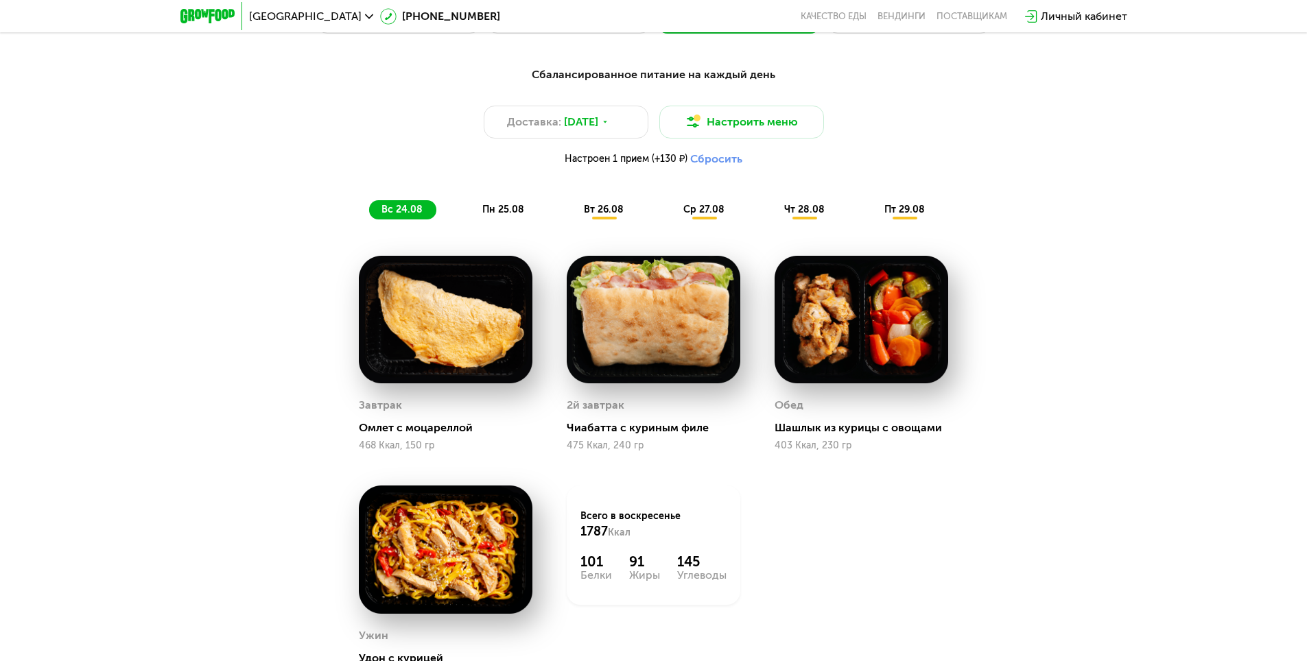
scroll to position [810, 0]
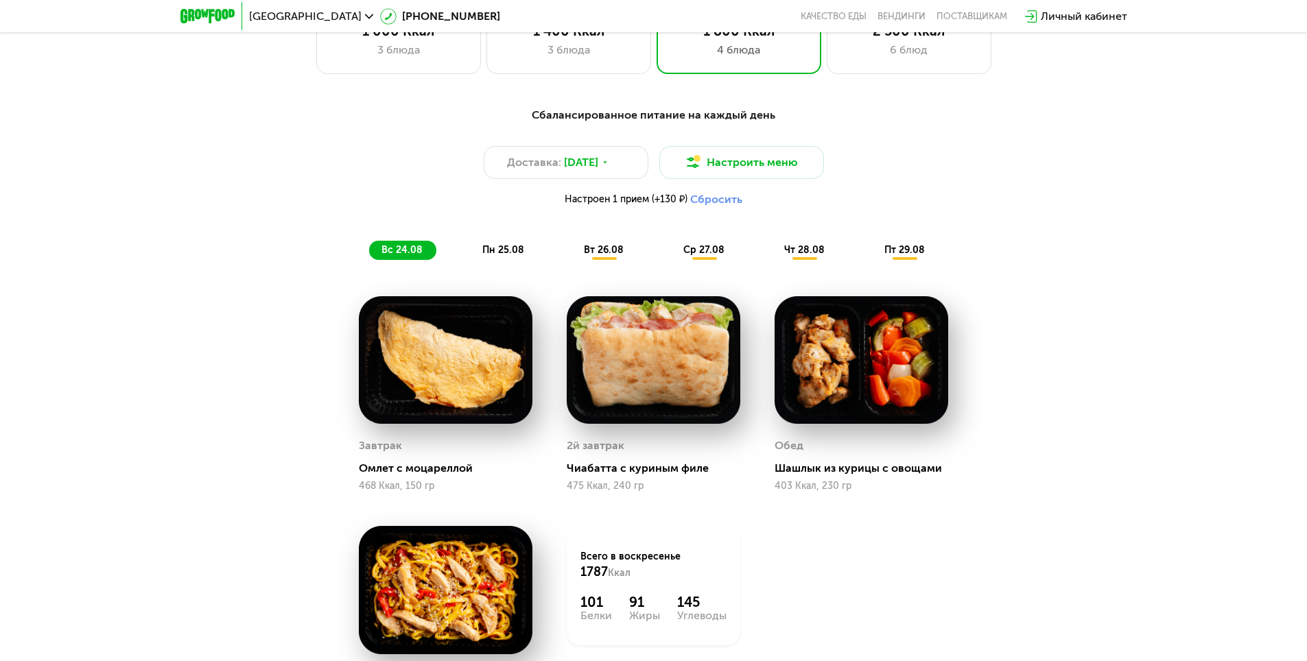
click at [516, 256] on span "пн 25.08" at bounding box center [503, 250] width 42 height 12
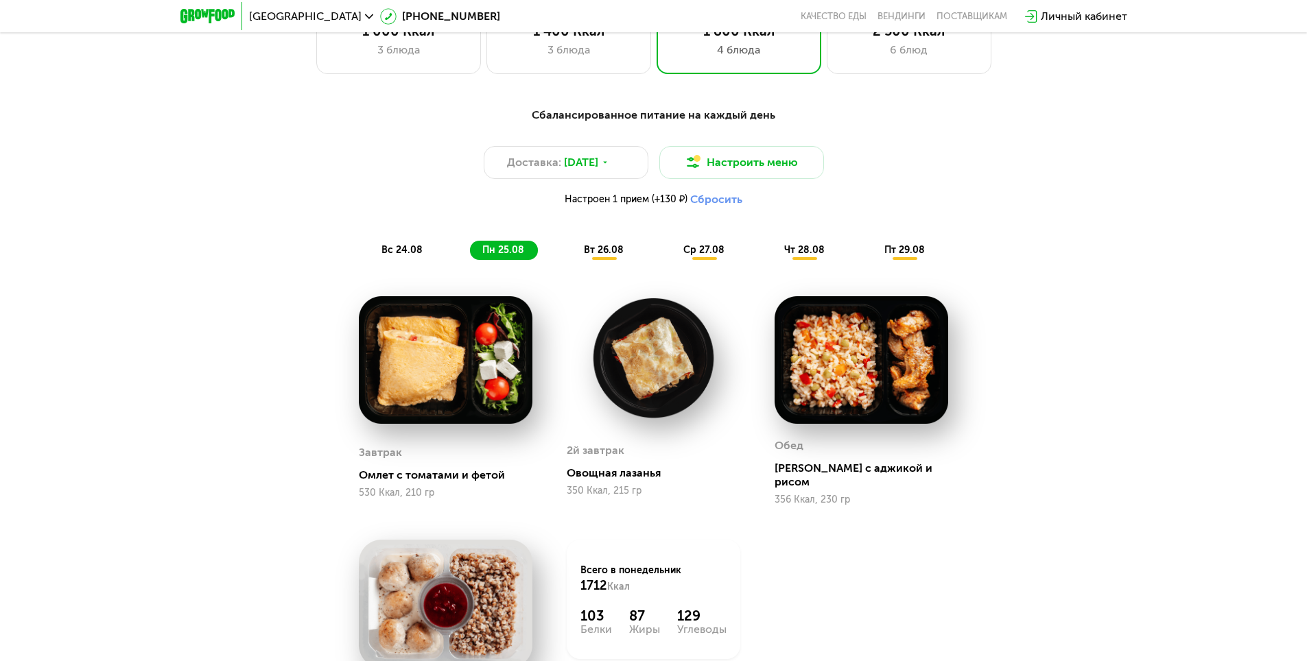
click at [585, 255] on span "вт 26.08" at bounding box center [604, 250] width 40 height 12
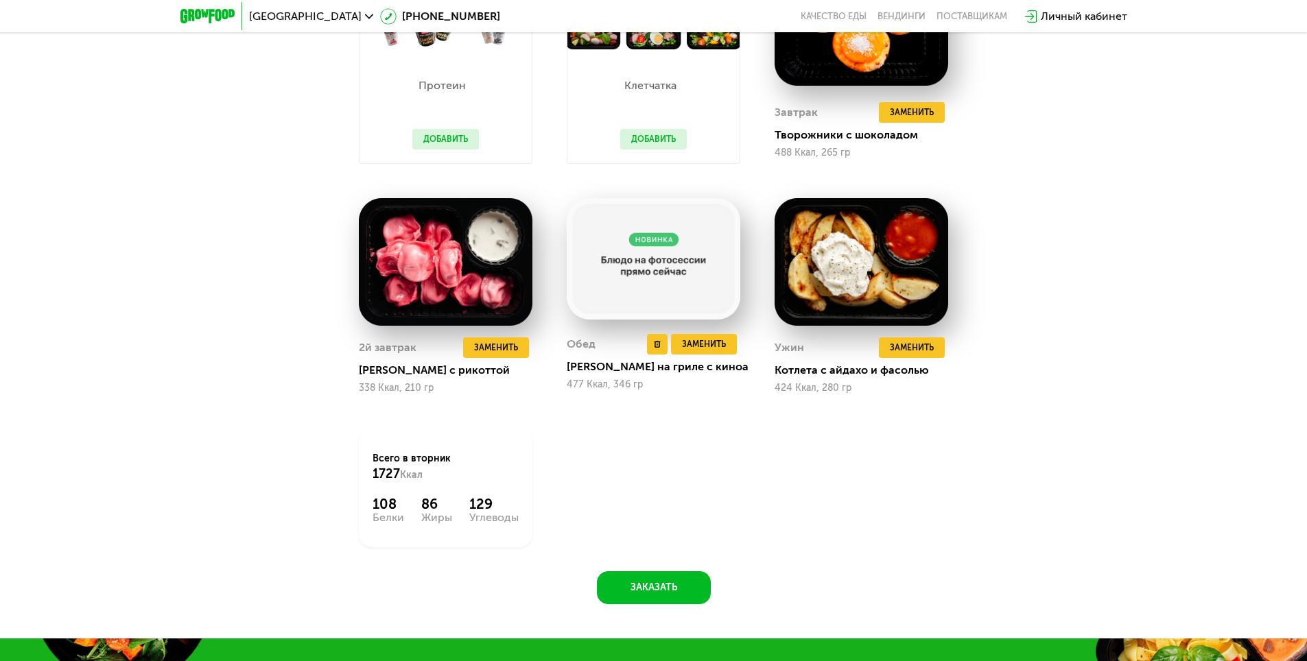
scroll to position [1153, 0]
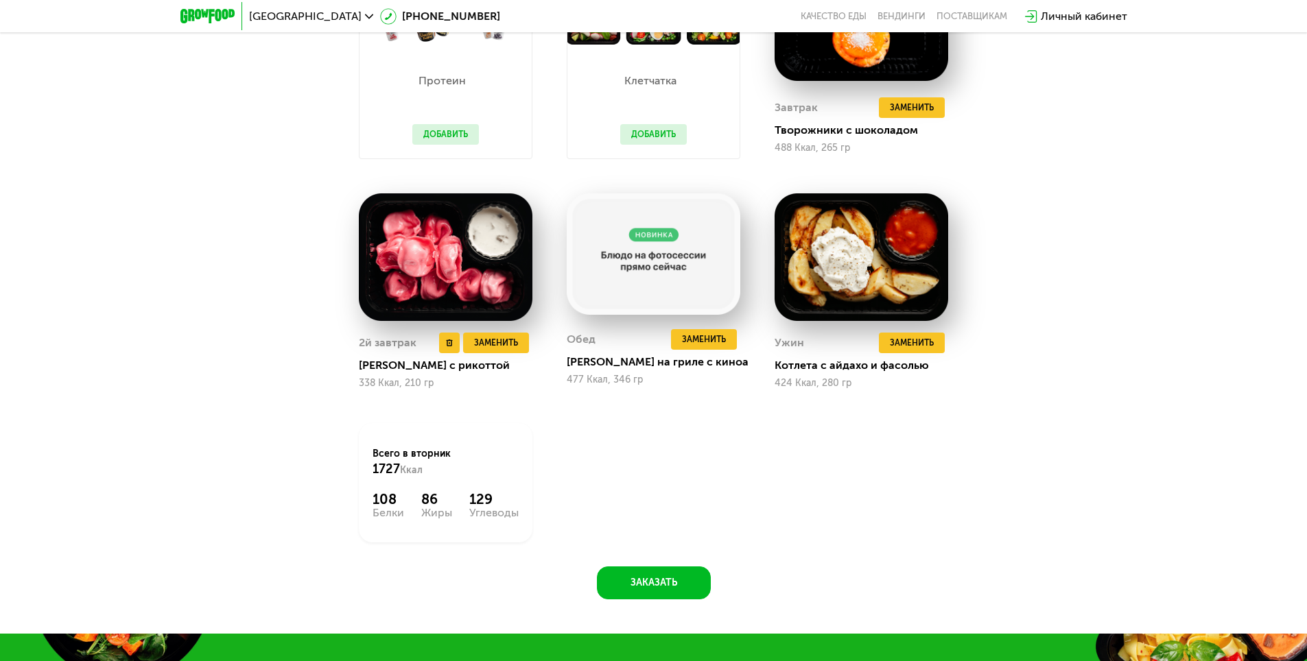
click at [447, 275] on img at bounding box center [446, 257] width 174 height 128
click at [383, 368] on div "[PERSON_NAME] с рикоттой" at bounding box center [451, 366] width 185 height 14
click at [512, 347] on span "Заменить" at bounding box center [496, 343] width 44 height 14
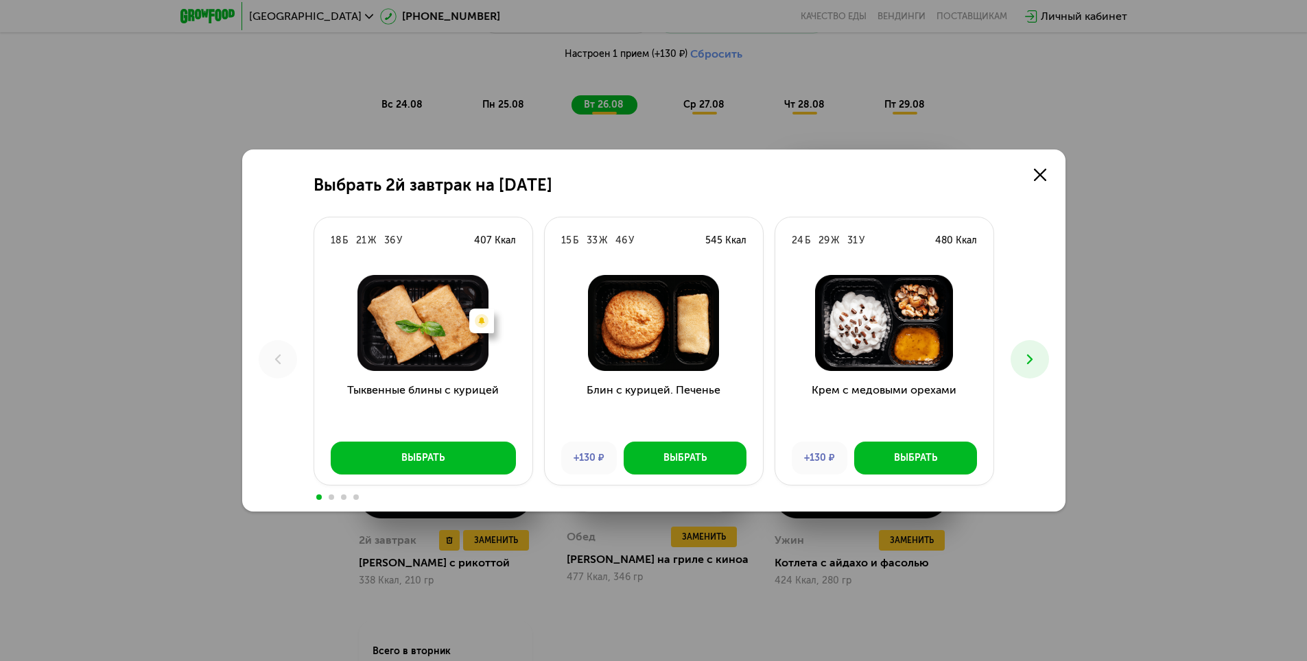
scroll to position [947, 0]
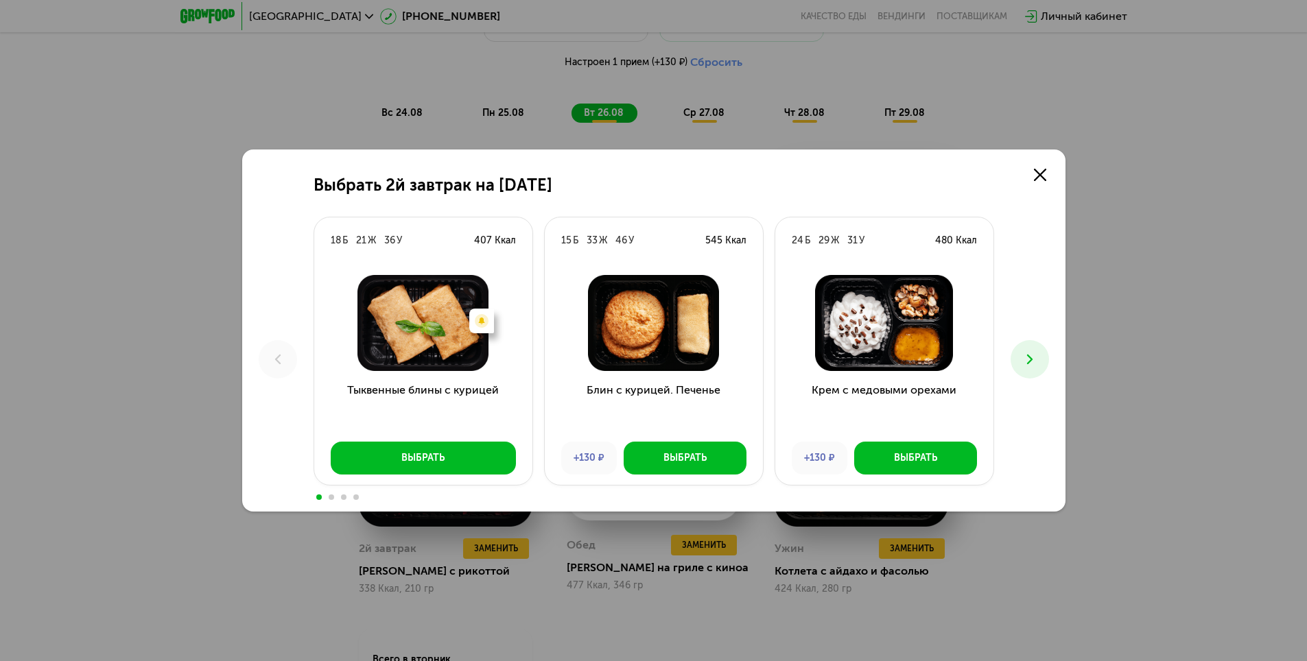
click at [1034, 360] on icon at bounding box center [1030, 359] width 16 height 16
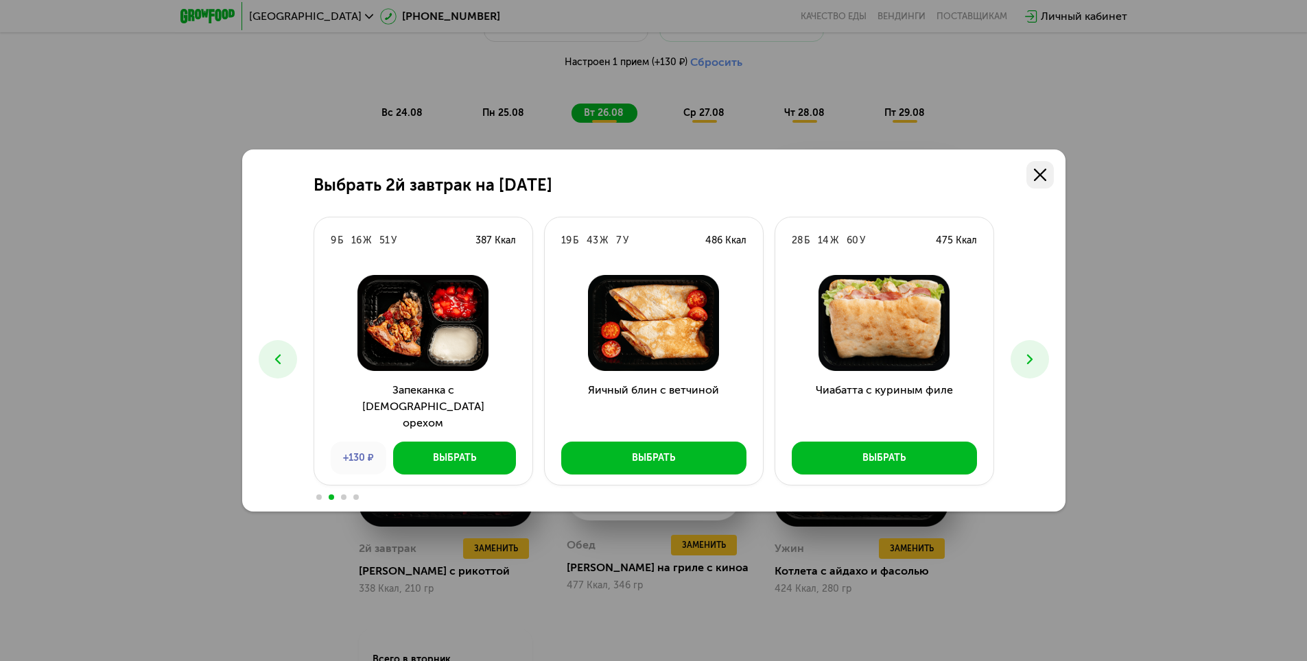
click at [1036, 183] on link at bounding box center [1039, 174] width 27 height 27
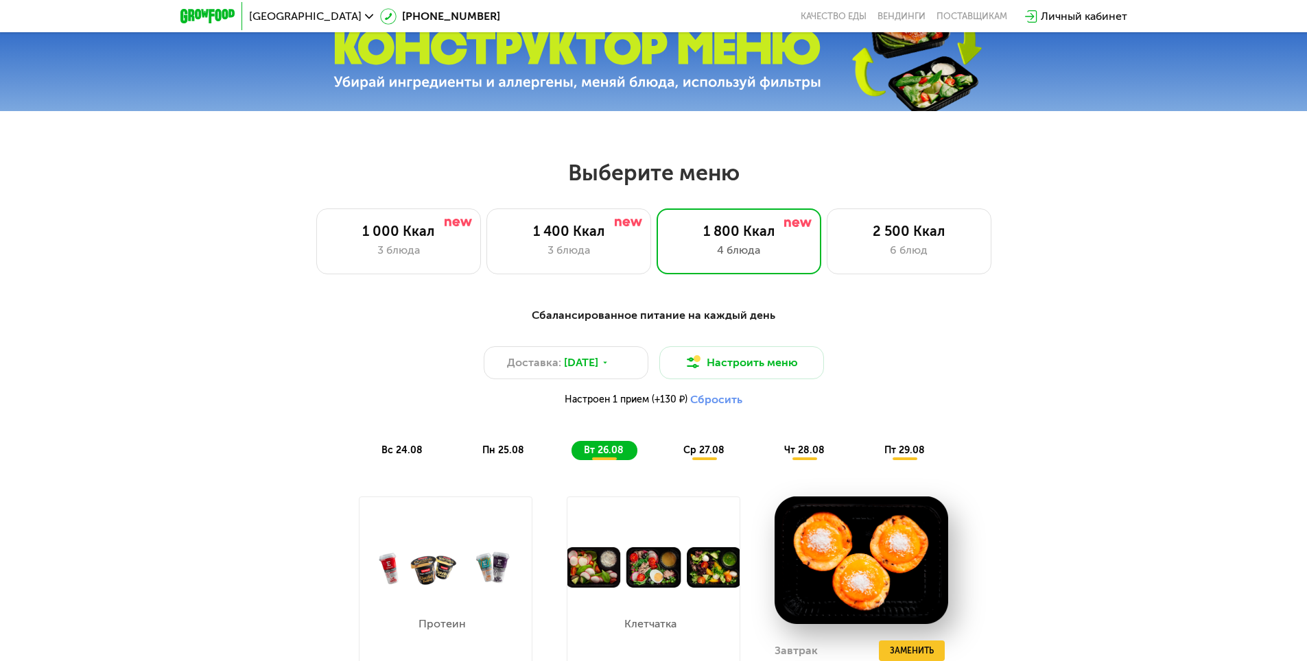
scroll to position [604, 0]
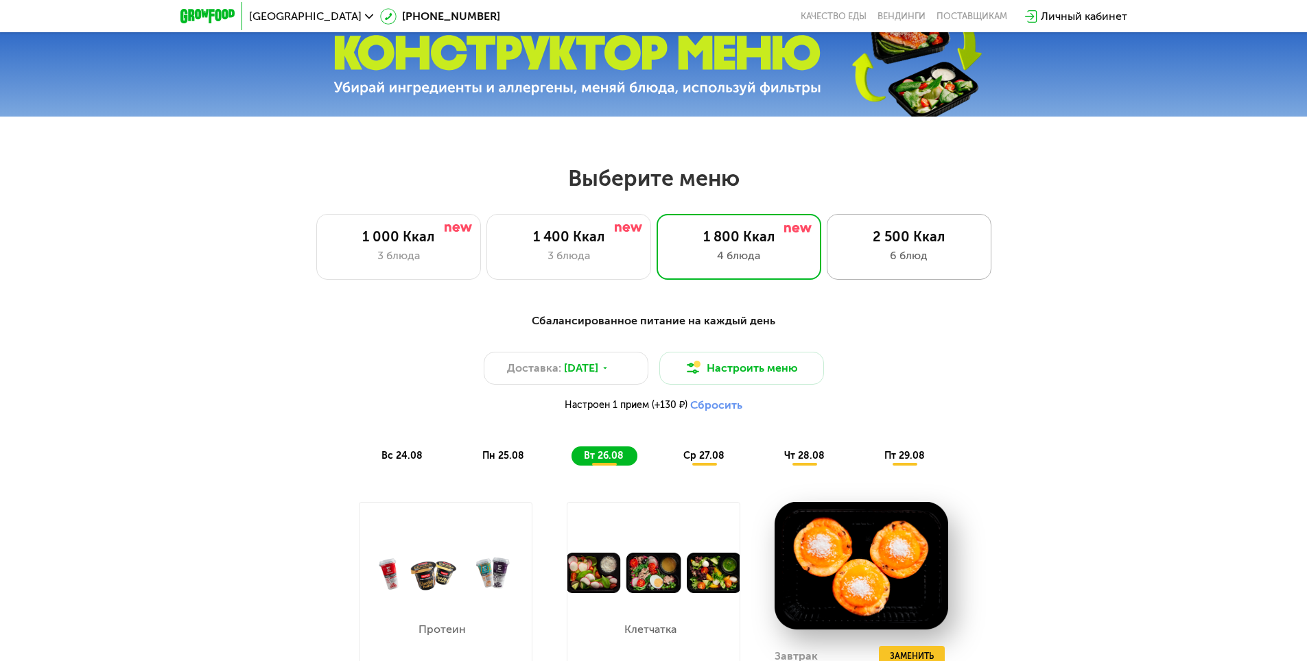
click at [898, 264] on div "6 блюд" at bounding box center [909, 256] width 136 height 16
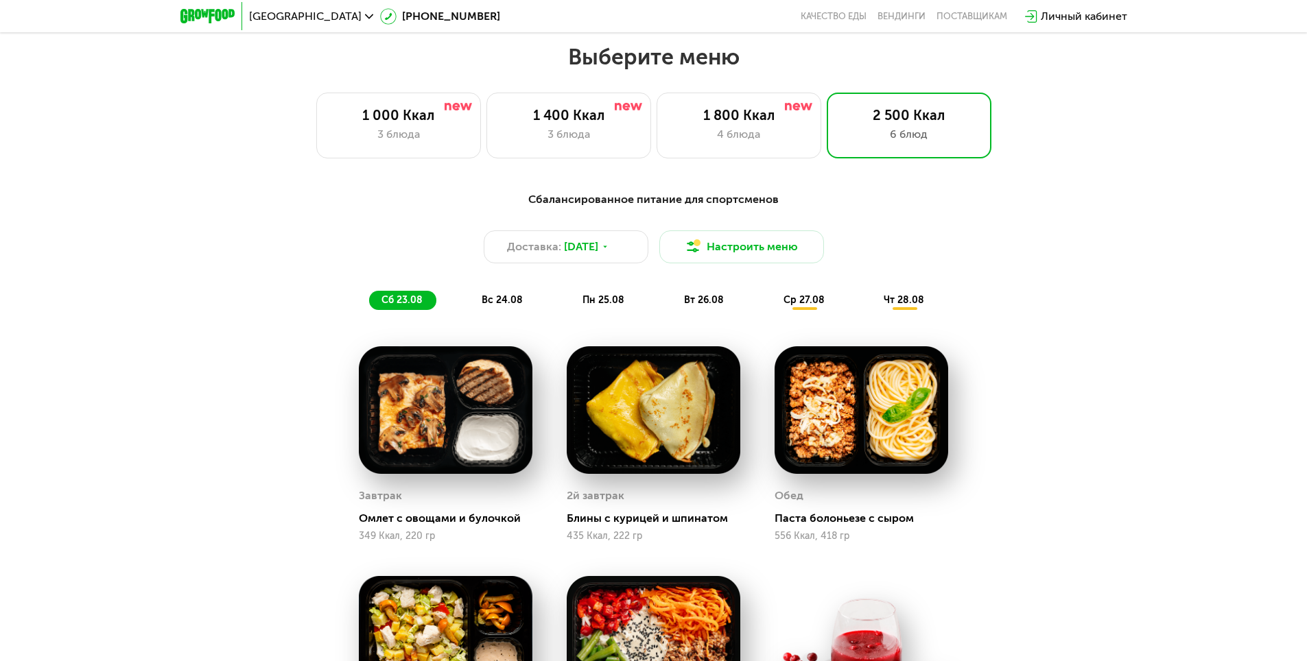
scroll to position [672, 0]
